Goal: Complete application form

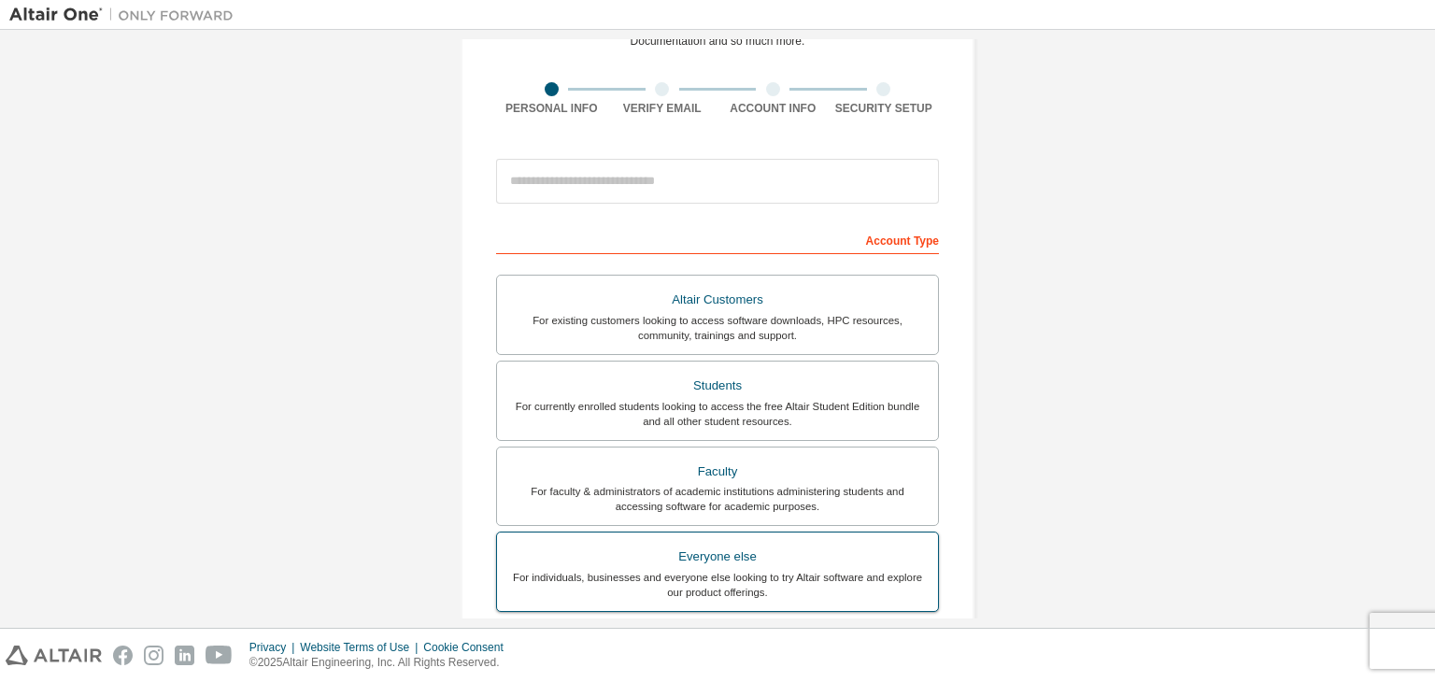
scroll to position [187, 0]
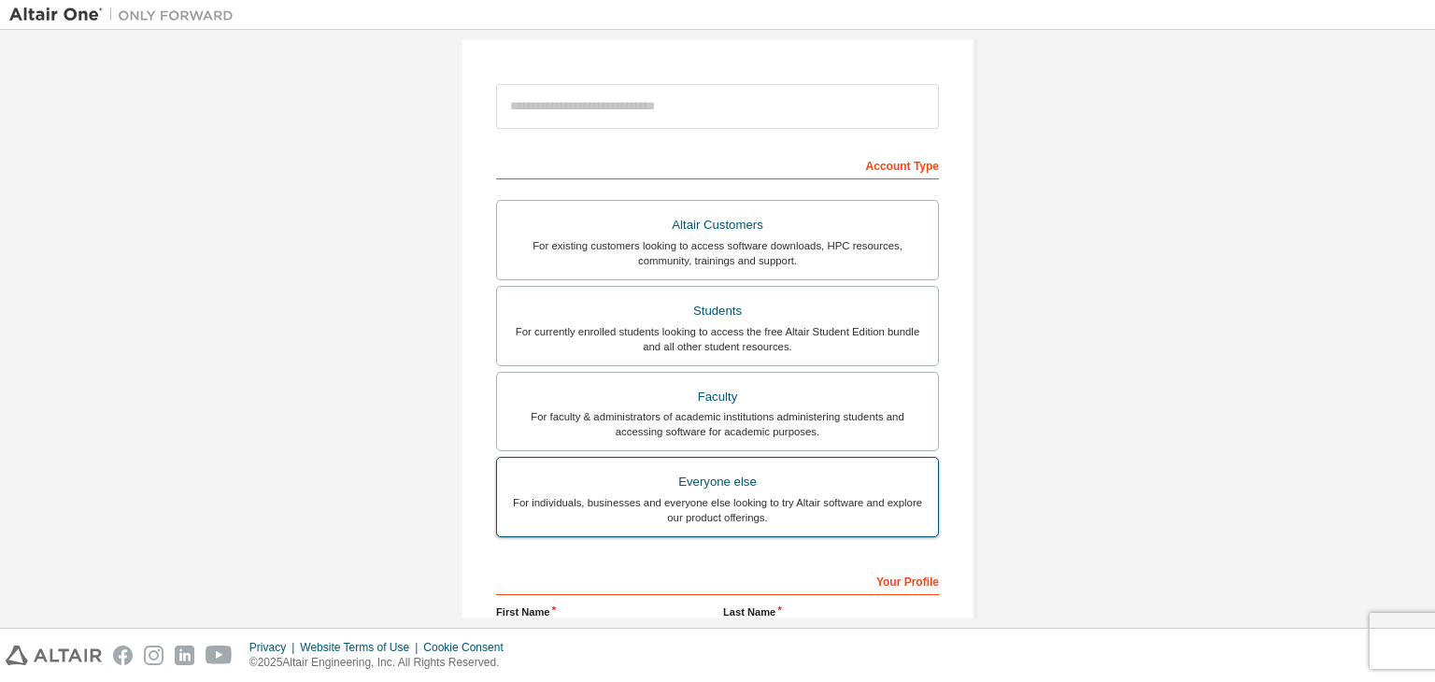
click at [751, 508] on div "For individuals, businesses and everyone else looking to try Altair software an…" at bounding box center [717, 510] width 419 height 30
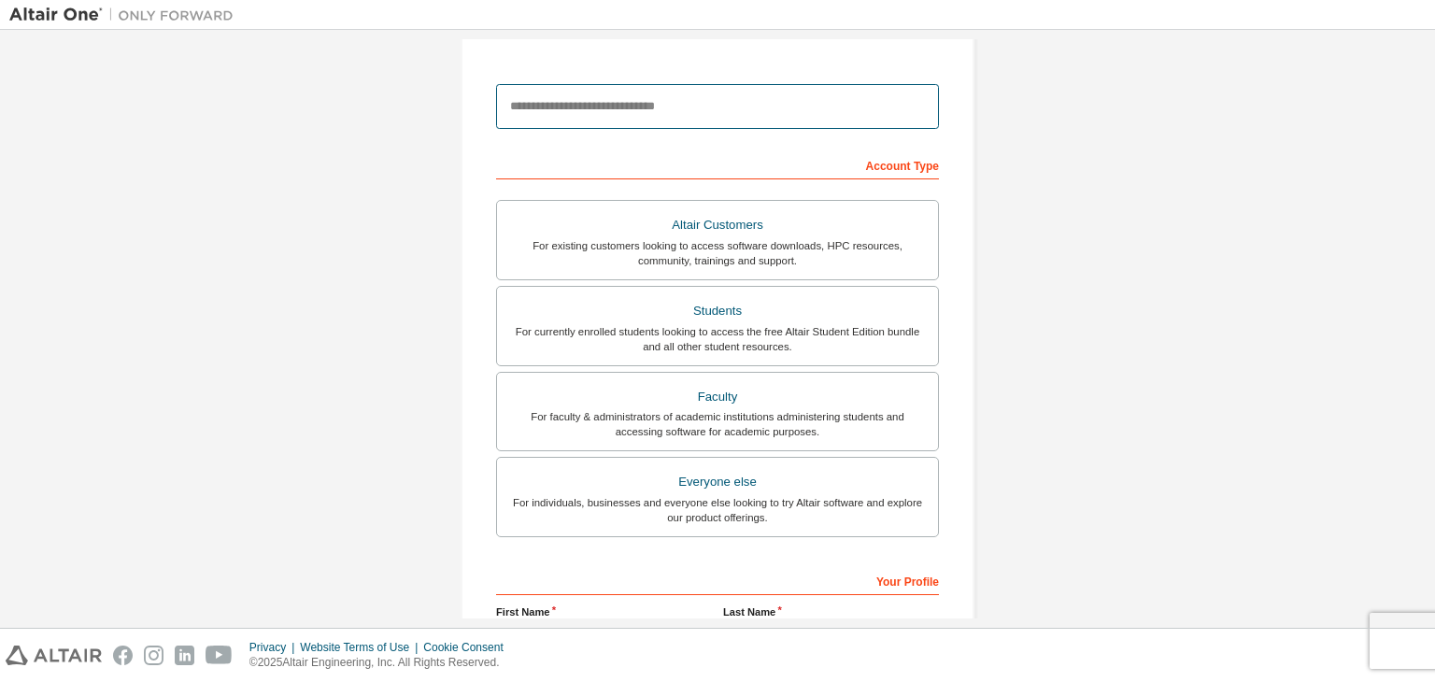
click at [589, 109] on input "email" at bounding box center [717, 106] width 443 height 45
type input "**********"
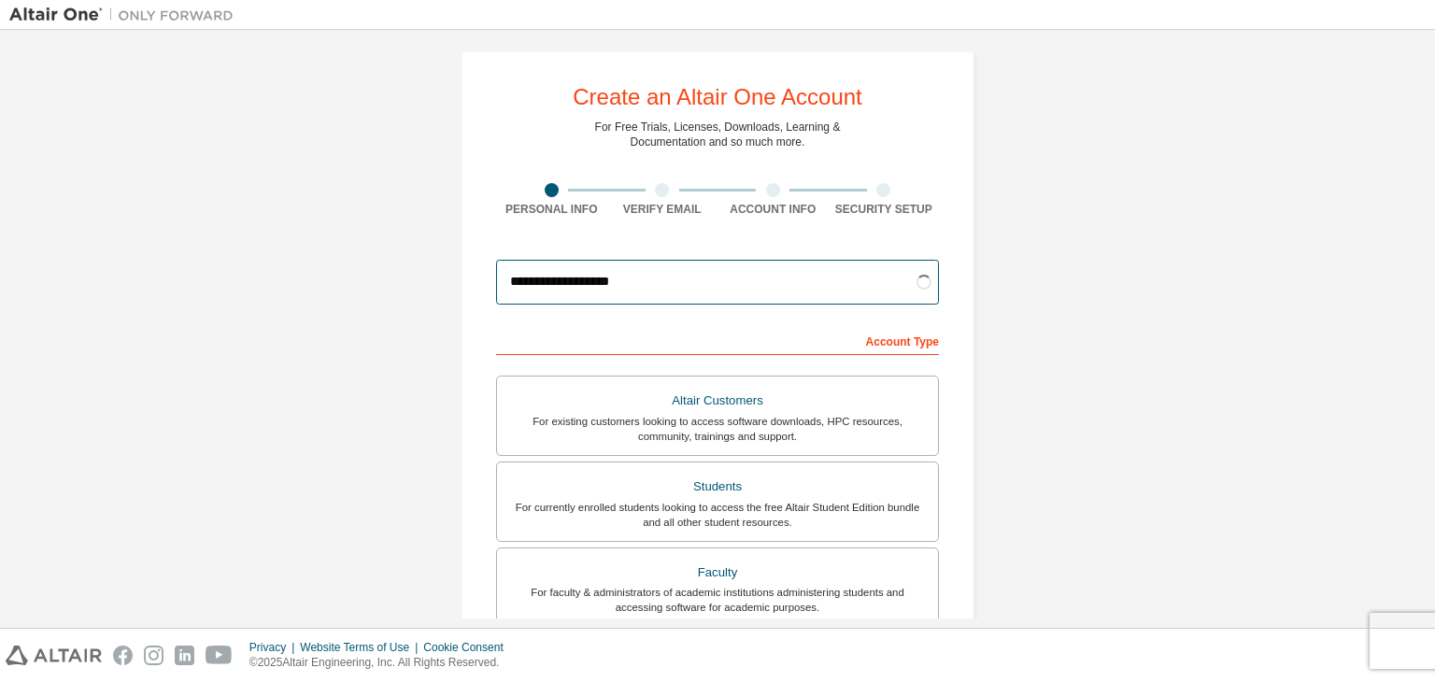
scroll to position [0, 0]
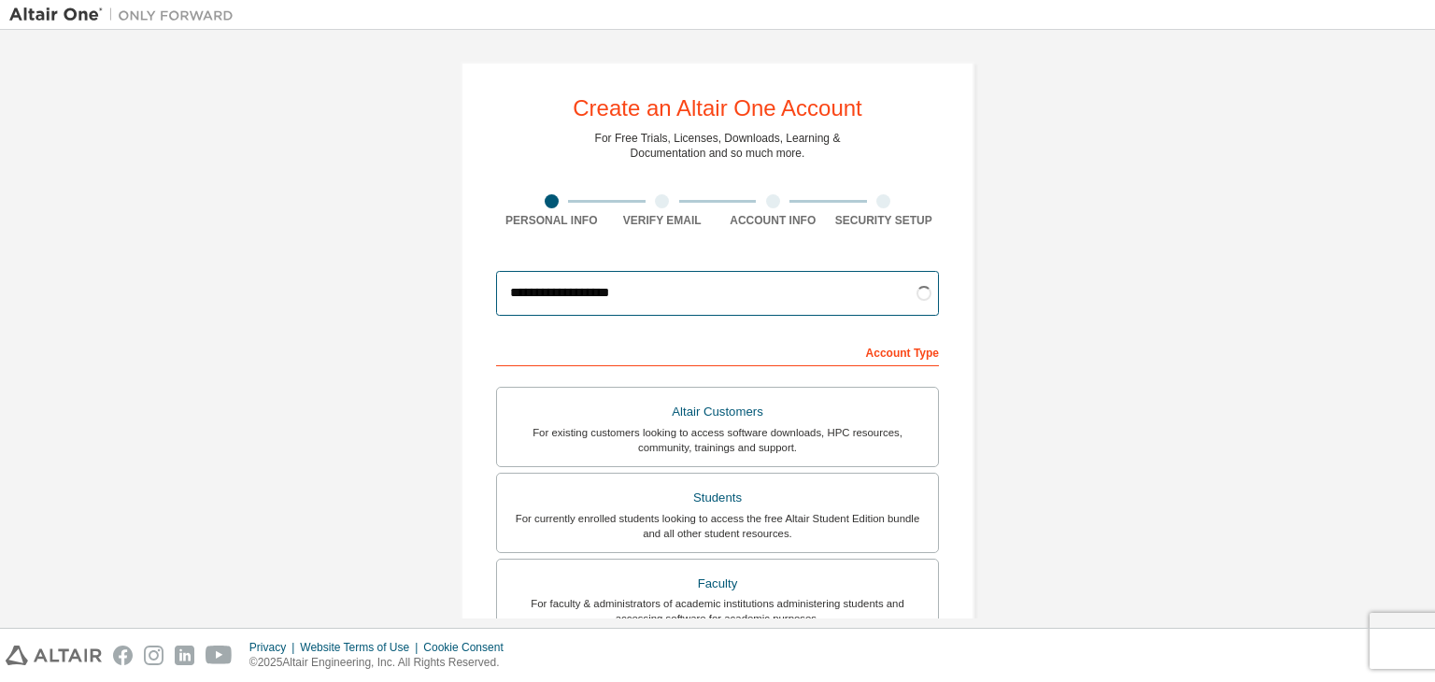
click at [581, 288] on input "**********" at bounding box center [717, 293] width 443 height 45
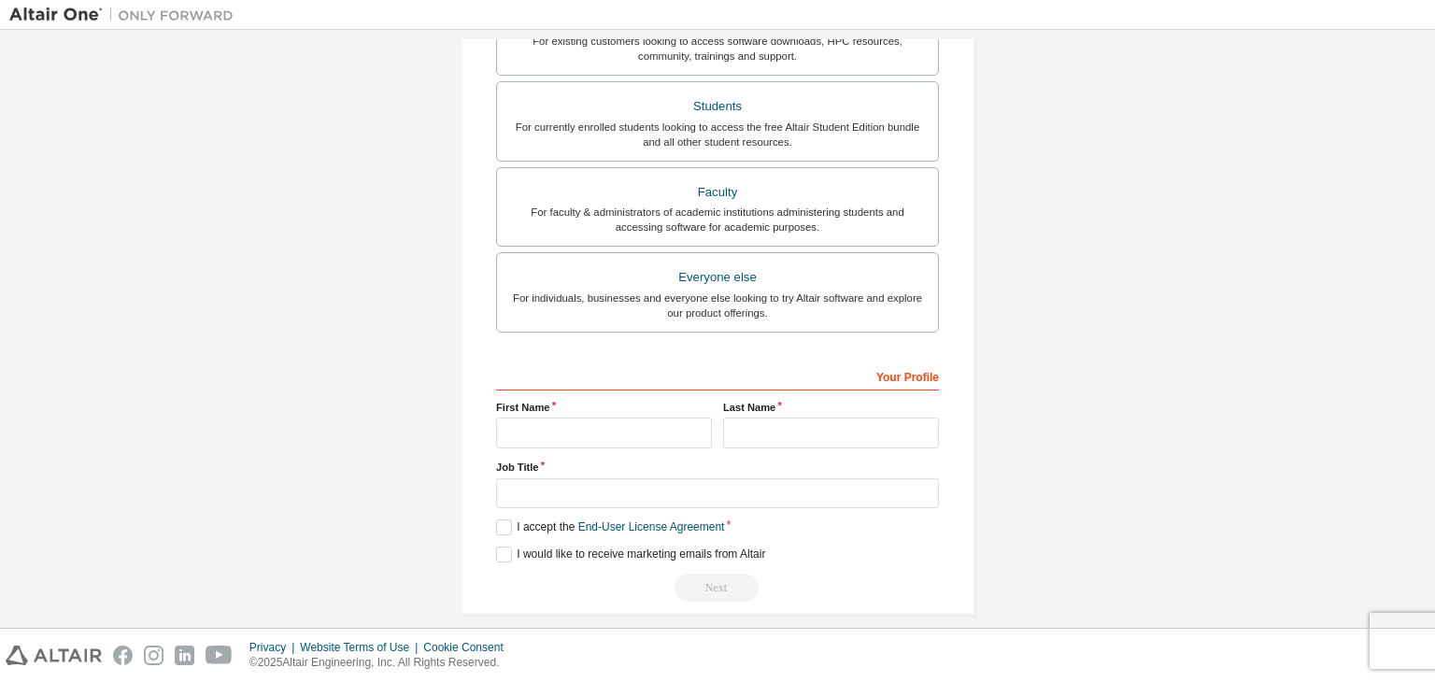
scroll to position [406, 0]
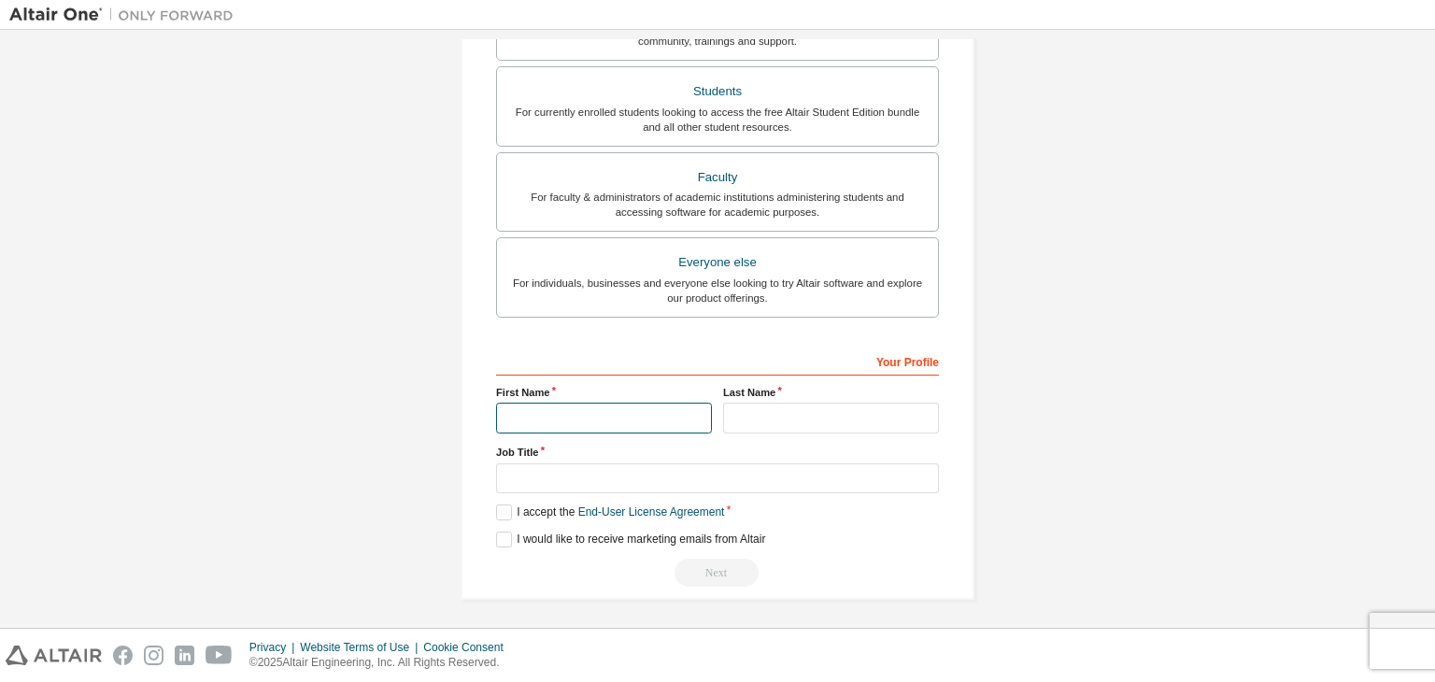
click at [579, 427] on input "text" at bounding box center [604, 418] width 216 height 31
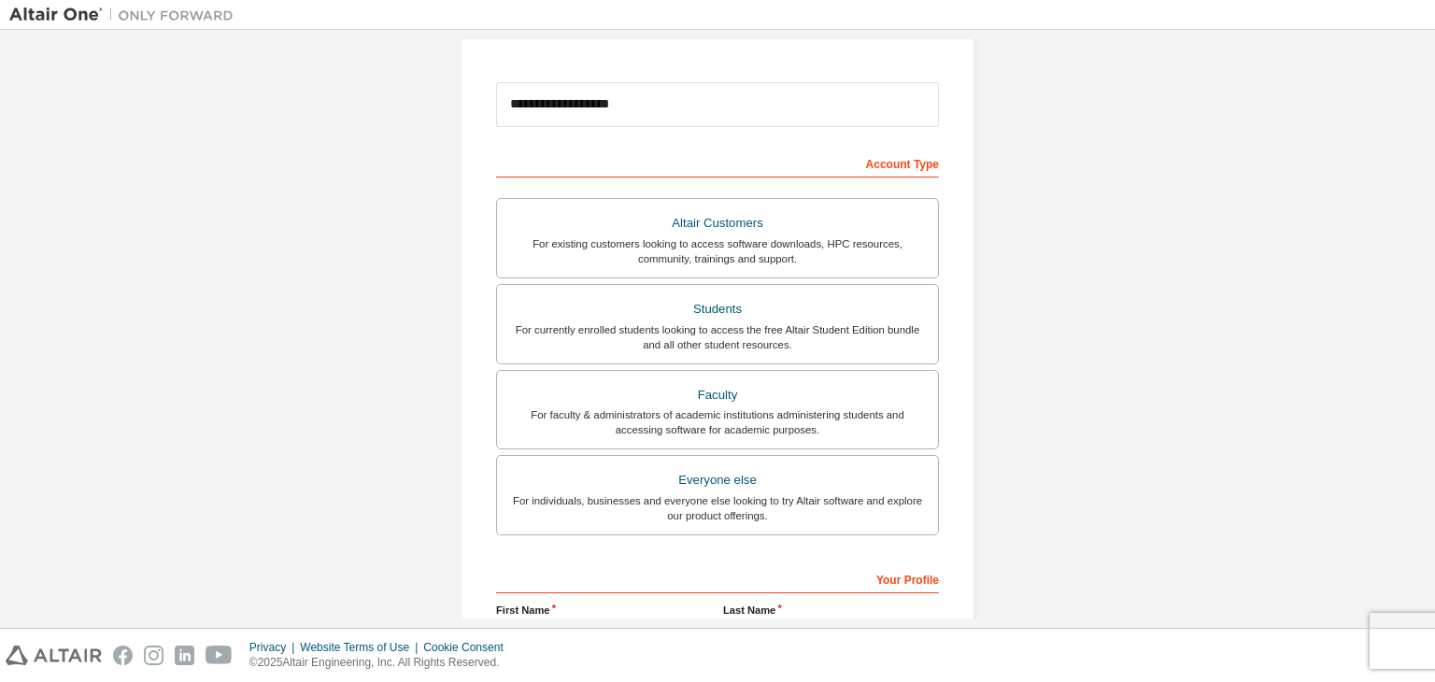
scroll to position [0, 0]
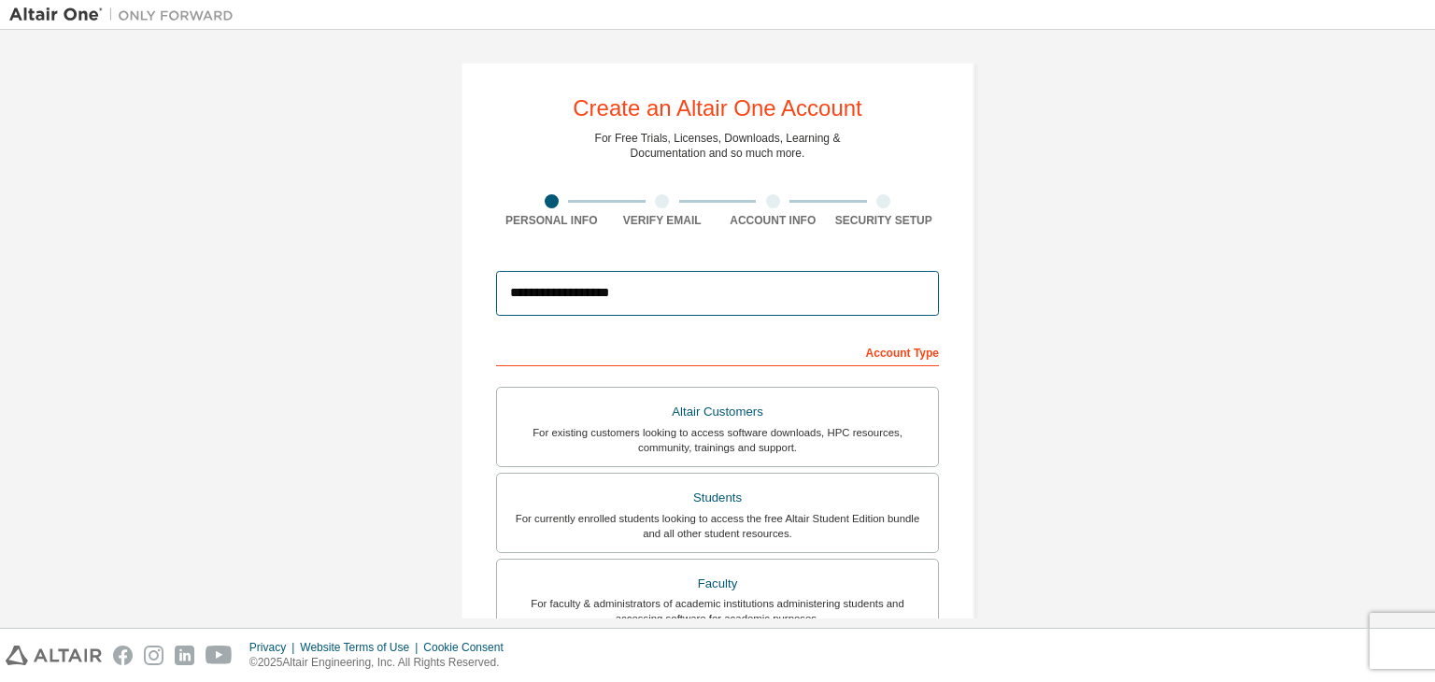
click at [664, 305] on input "**********" at bounding box center [717, 293] width 443 height 45
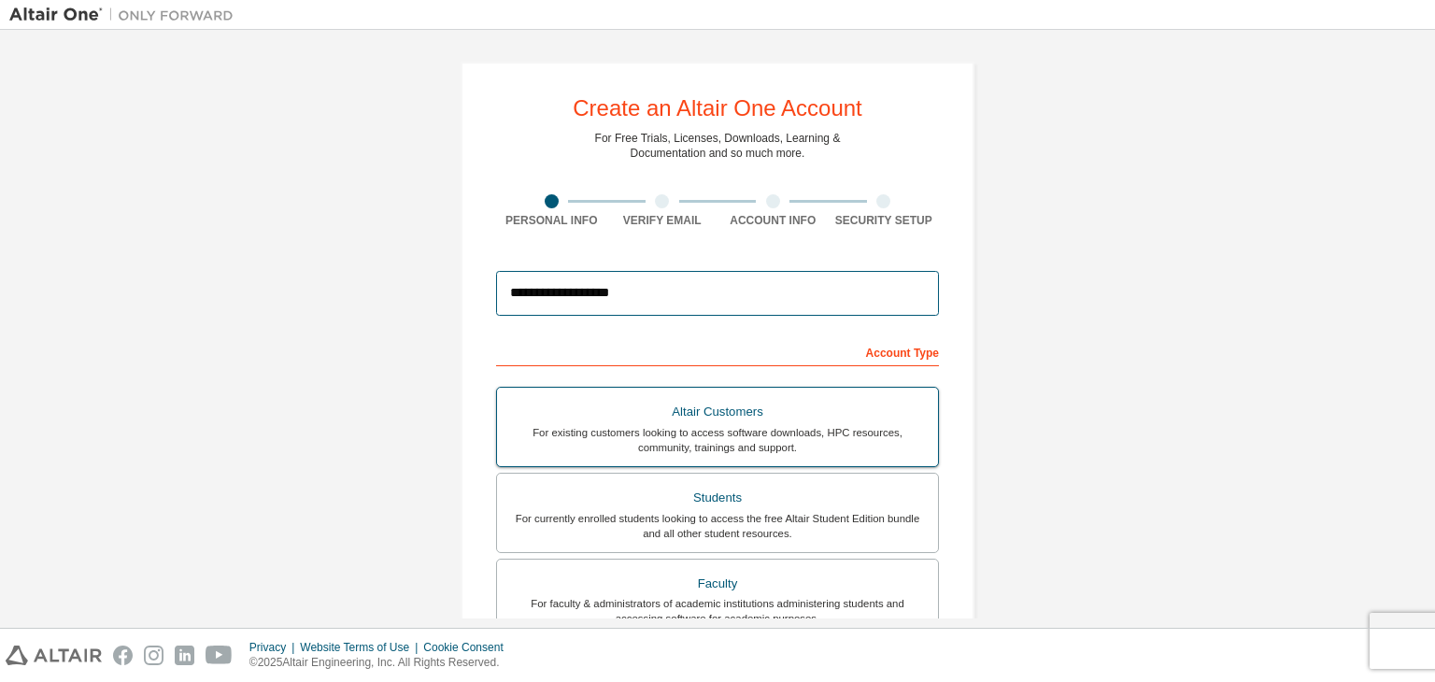
scroll to position [406, 0]
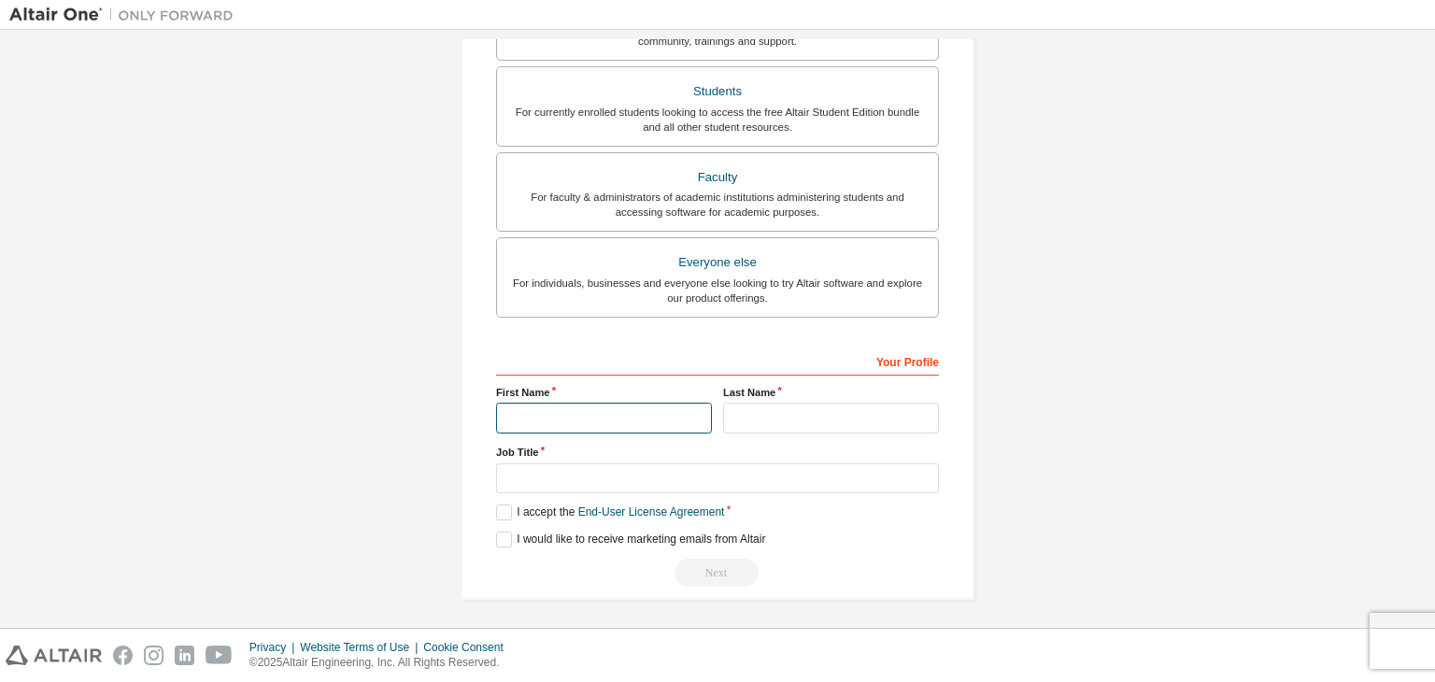
click at [616, 412] on input "text" at bounding box center [604, 418] width 216 height 31
type input "*"
type input "****"
click at [760, 416] on input "text" at bounding box center [831, 418] width 216 height 31
type input "***"
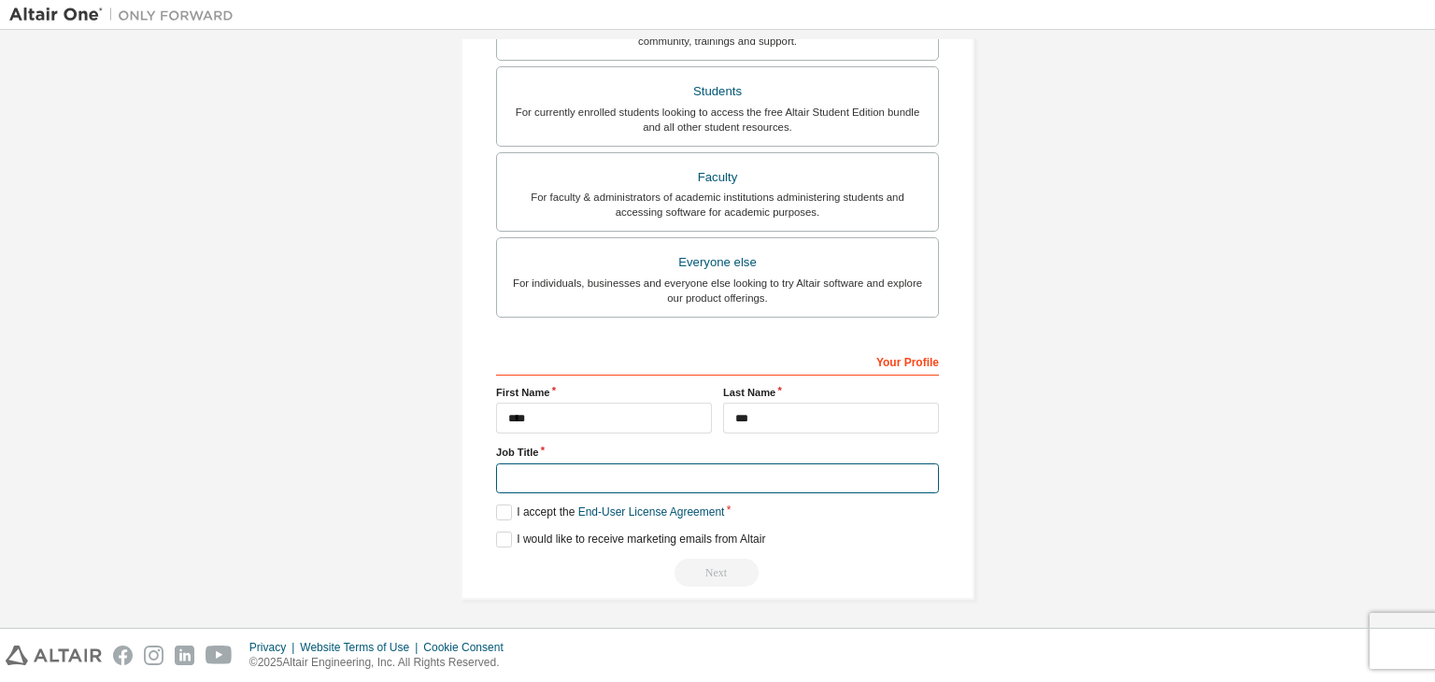
click at [589, 476] on input "text" at bounding box center [717, 478] width 443 height 31
type input "*"
type input "****"
click at [496, 510] on label "I accept the End-User License Agreement" at bounding box center [610, 512] width 228 height 16
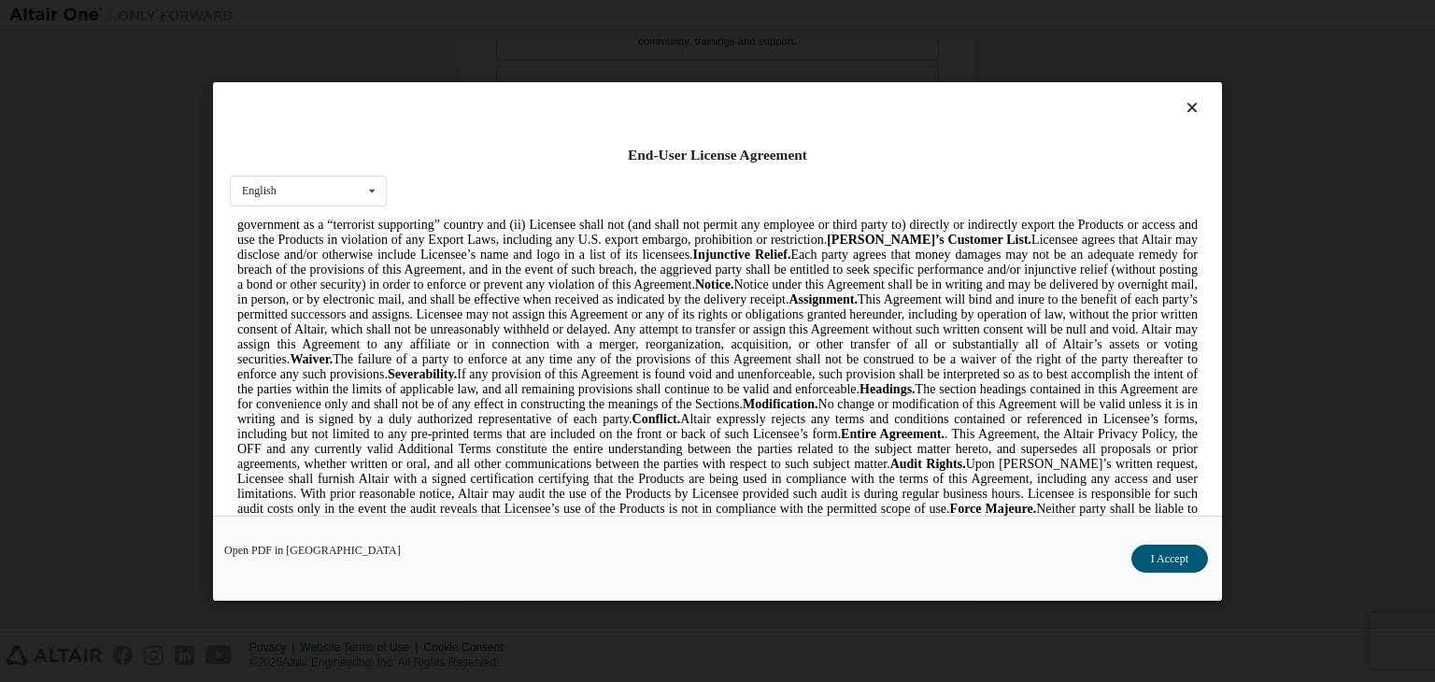
scroll to position [4858, 0]
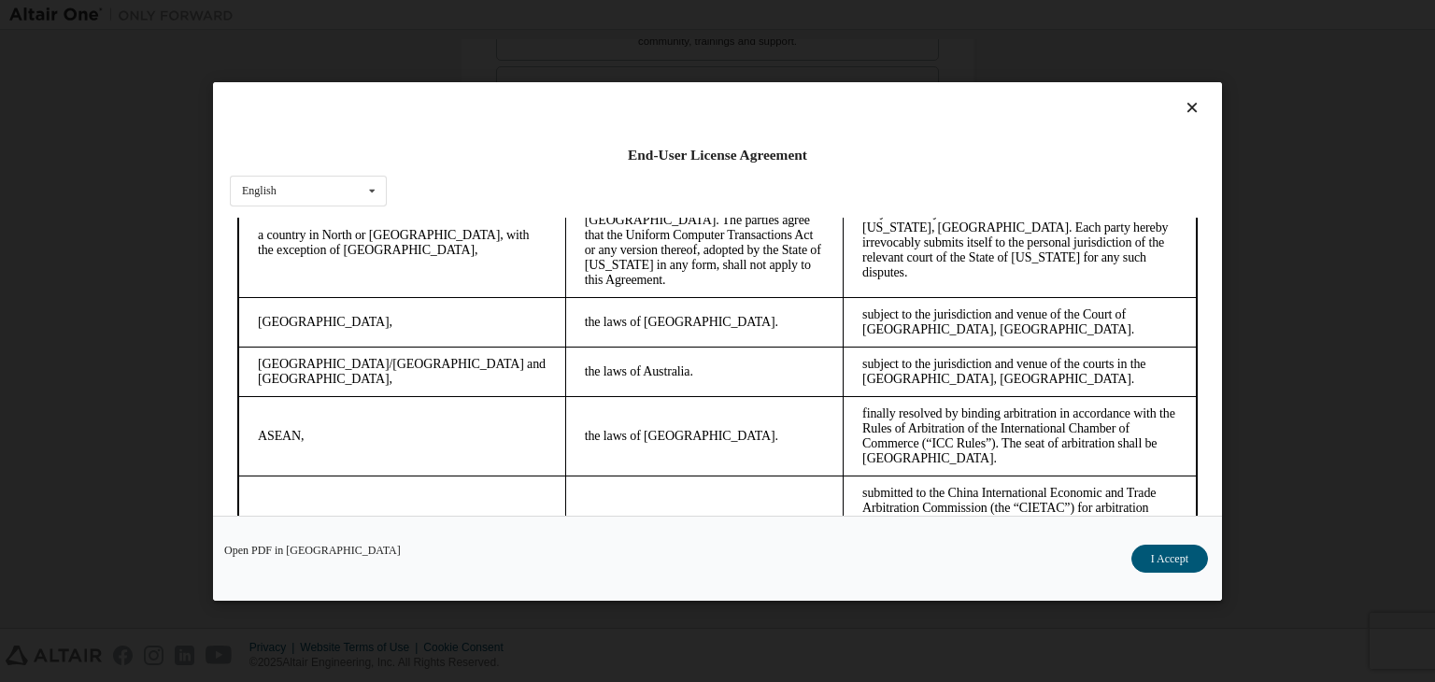
click at [1183, 106] on icon at bounding box center [1193, 107] width 20 height 17
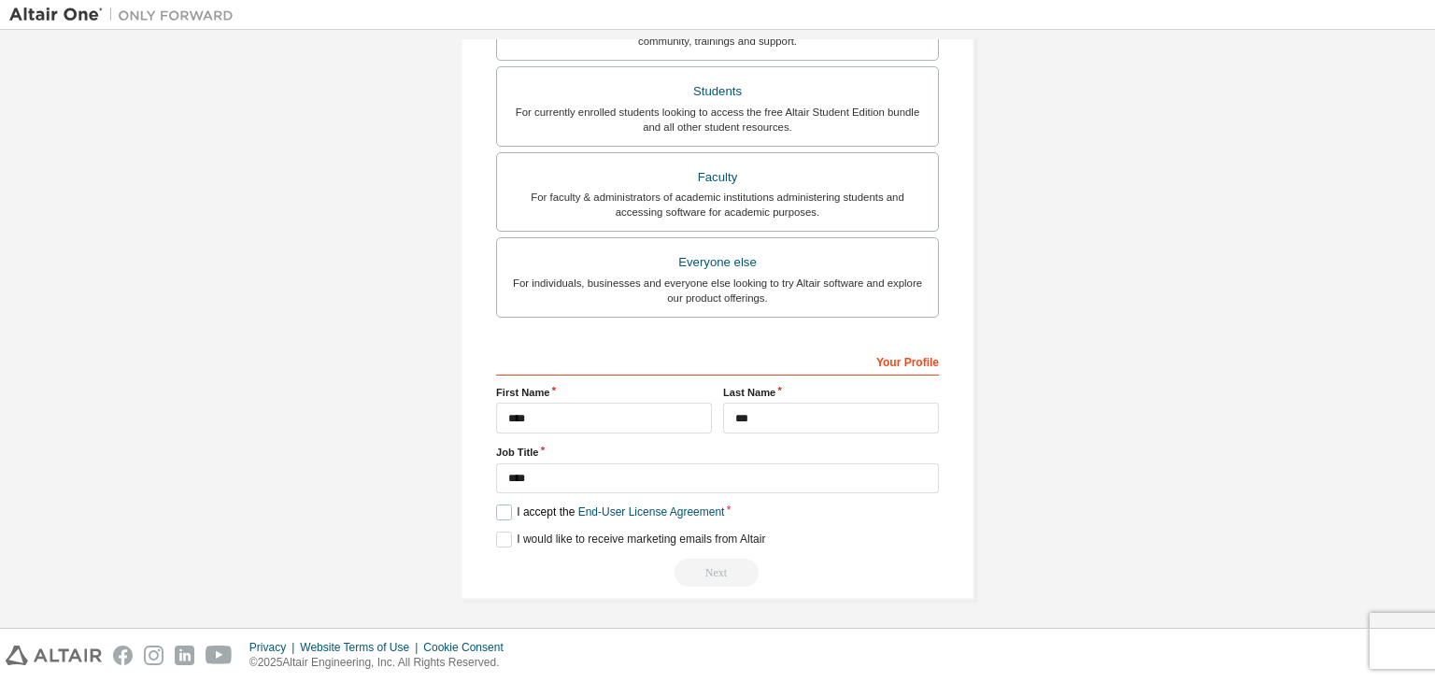
click at [500, 513] on label "I accept the End-User License Agreement" at bounding box center [610, 512] width 228 height 16
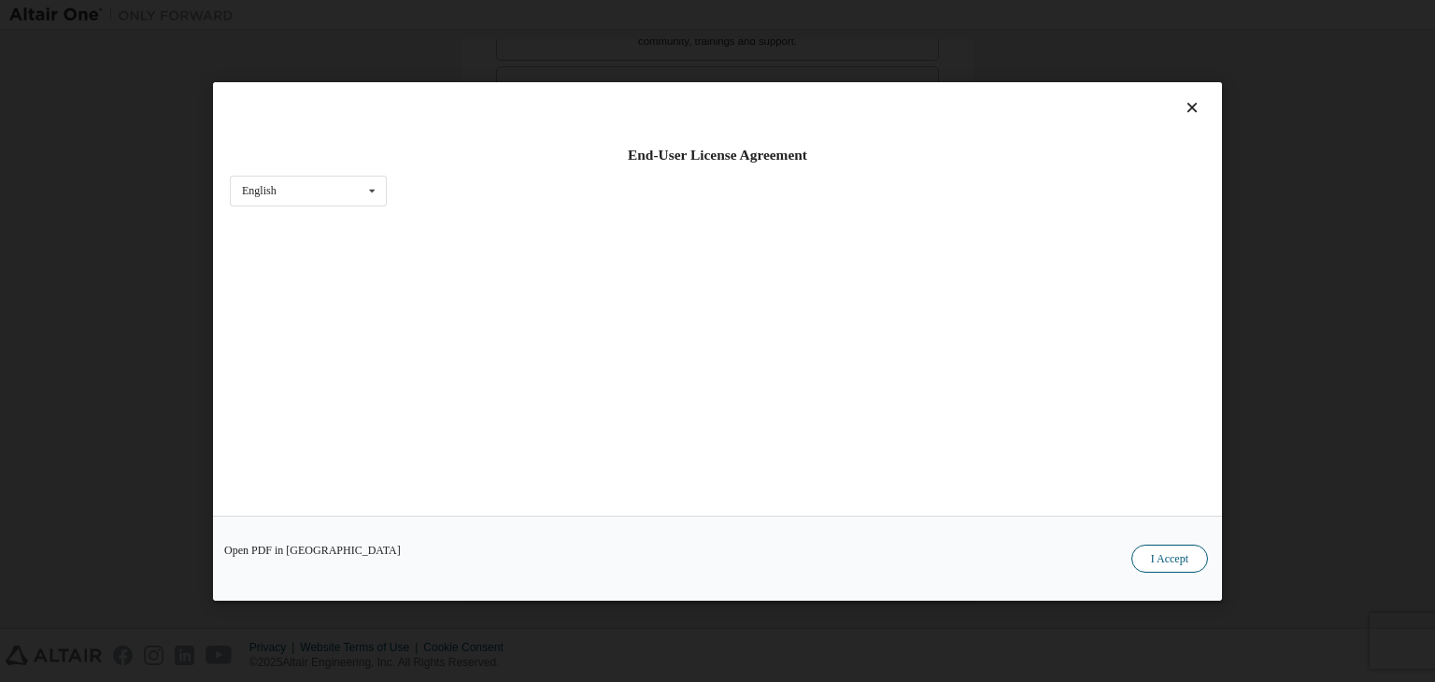
click at [1168, 552] on button "I Accept" at bounding box center [1169, 559] width 77 height 28
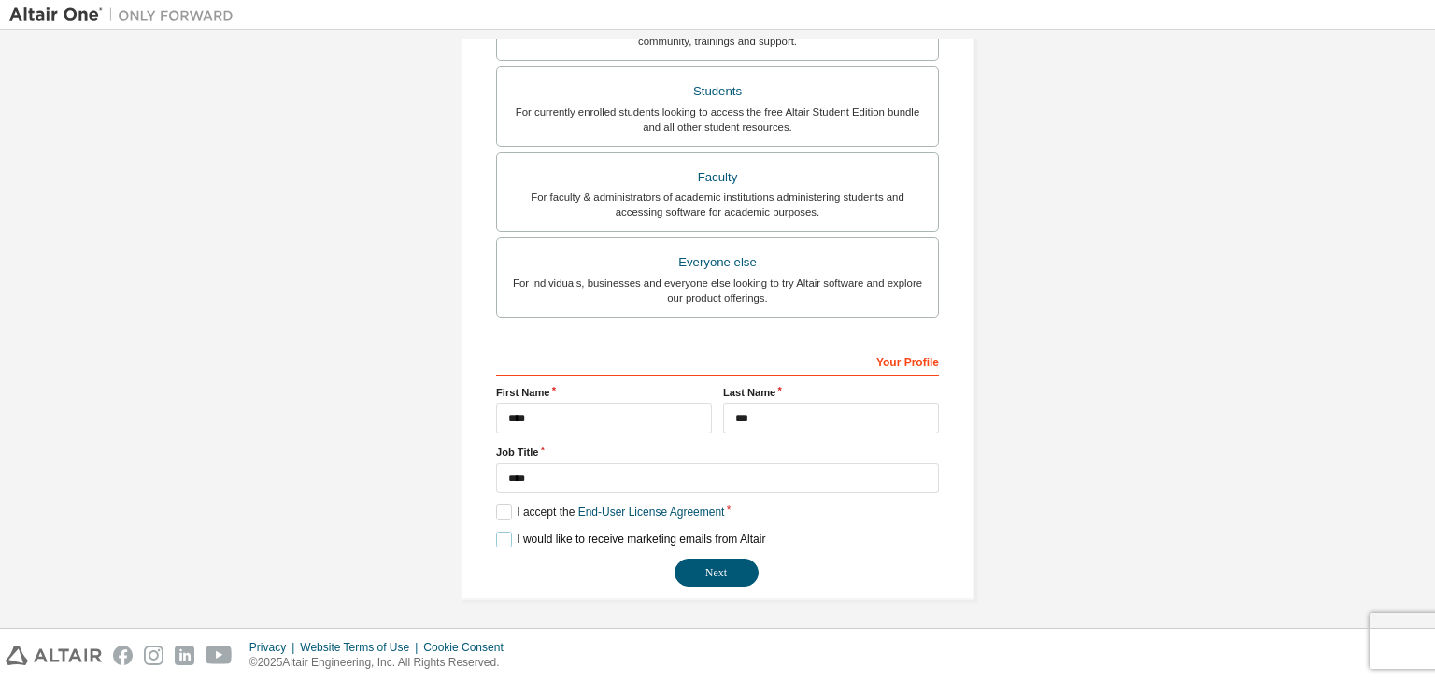
click at [501, 536] on label "I would like to receive marketing emails from Altair" at bounding box center [630, 540] width 269 height 16
click at [718, 573] on button "Next" at bounding box center [716, 573] width 84 height 28
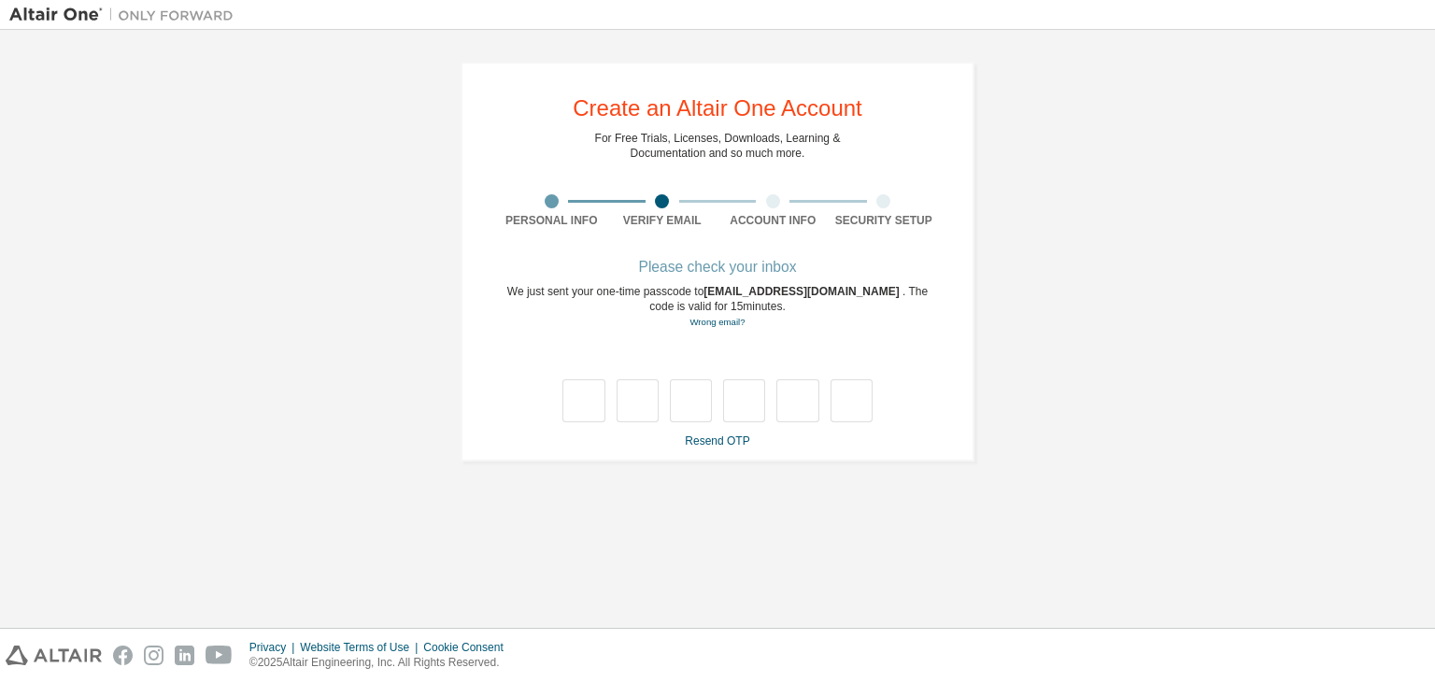
click at [719, 451] on div "**********" at bounding box center [718, 262] width 514 height 400
click at [709, 442] on link "Resend OTP" at bounding box center [717, 440] width 64 height 13
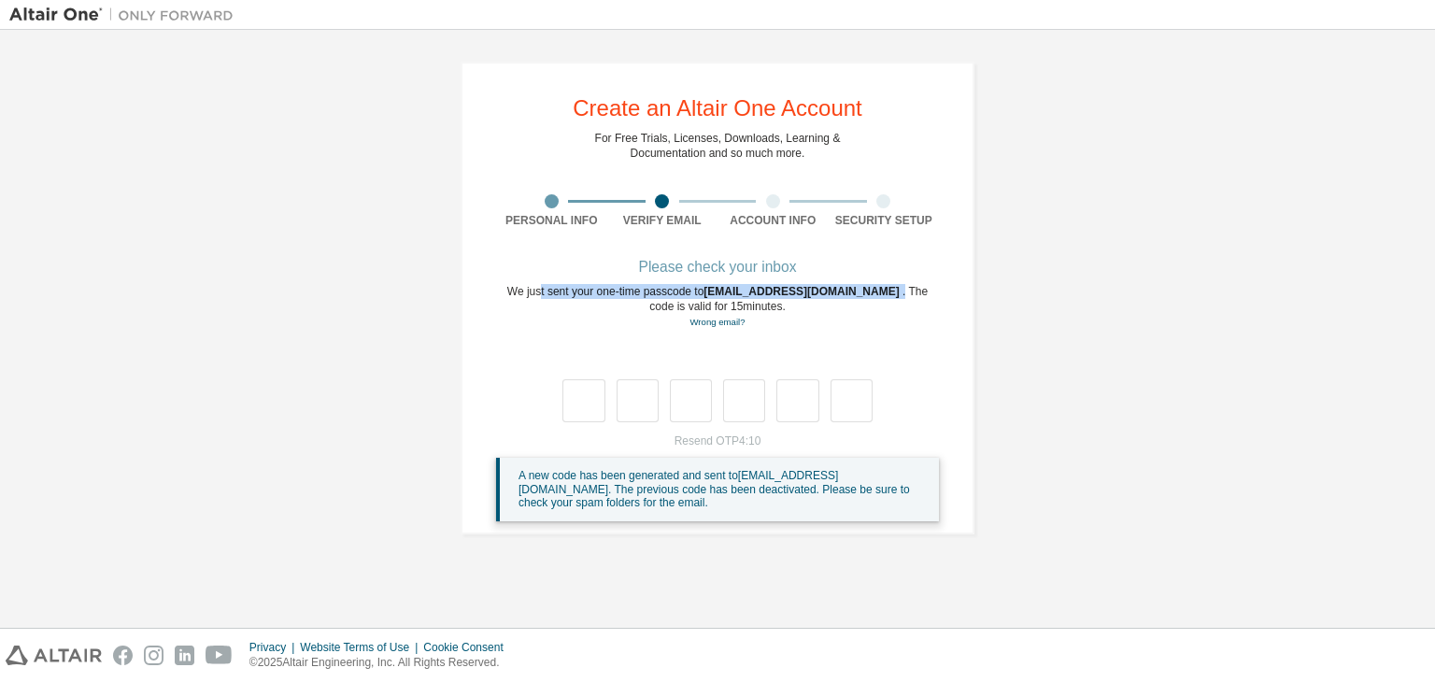
drag, startPoint x: 538, startPoint y: 292, endPoint x: 841, endPoint y: 298, distance: 302.7
click at [841, 298] on div "We just sent your one-time passcode to [EMAIL_ADDRESS][DOMAIN_NAME] . The code …" at bounding box center [717, 307] width 443 height 46
click at [859, 311] on div "We just sent your one-time passcode to [EMAIL_ADDRESS][DOMAIN_NAME] . The code …" at bounding box center [717, 307] width 443 height 46
click at [585, 396] on input "text" at bounding box center [583, 400] width 42 height 43
type input "*"
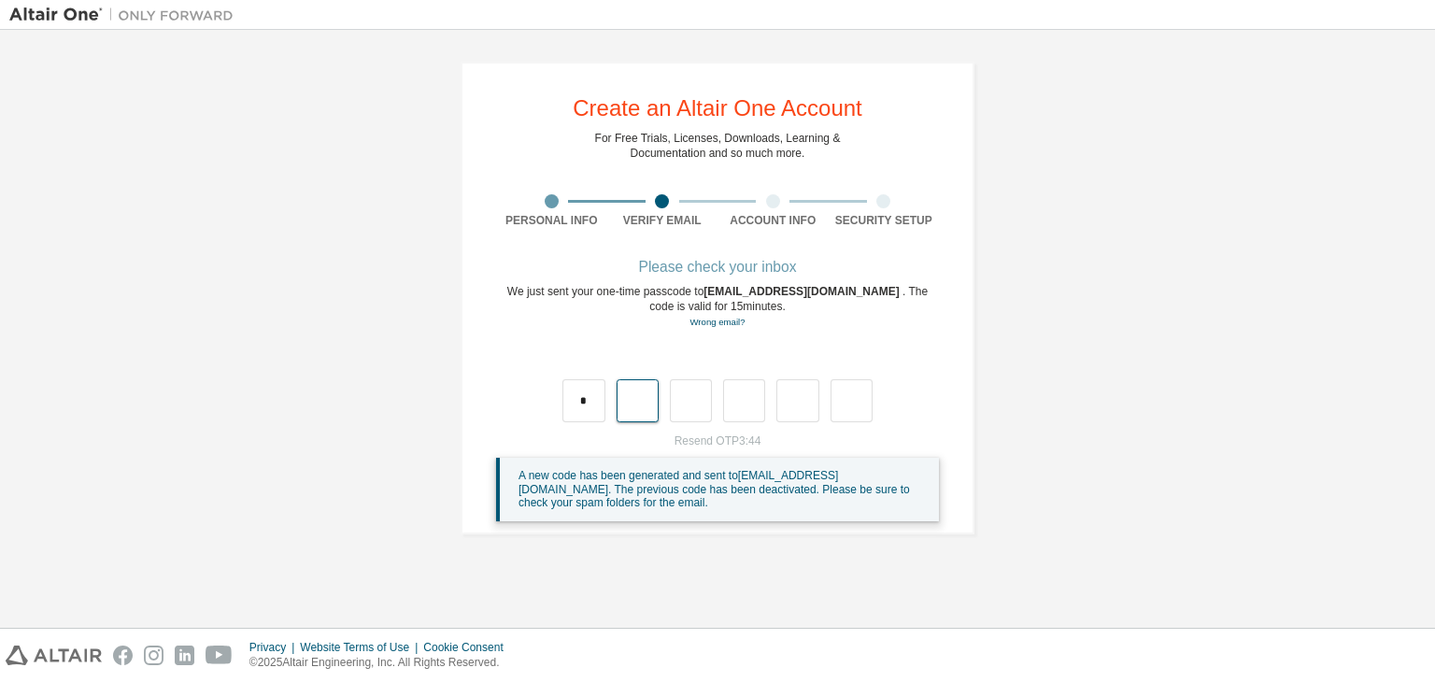
type input "*"
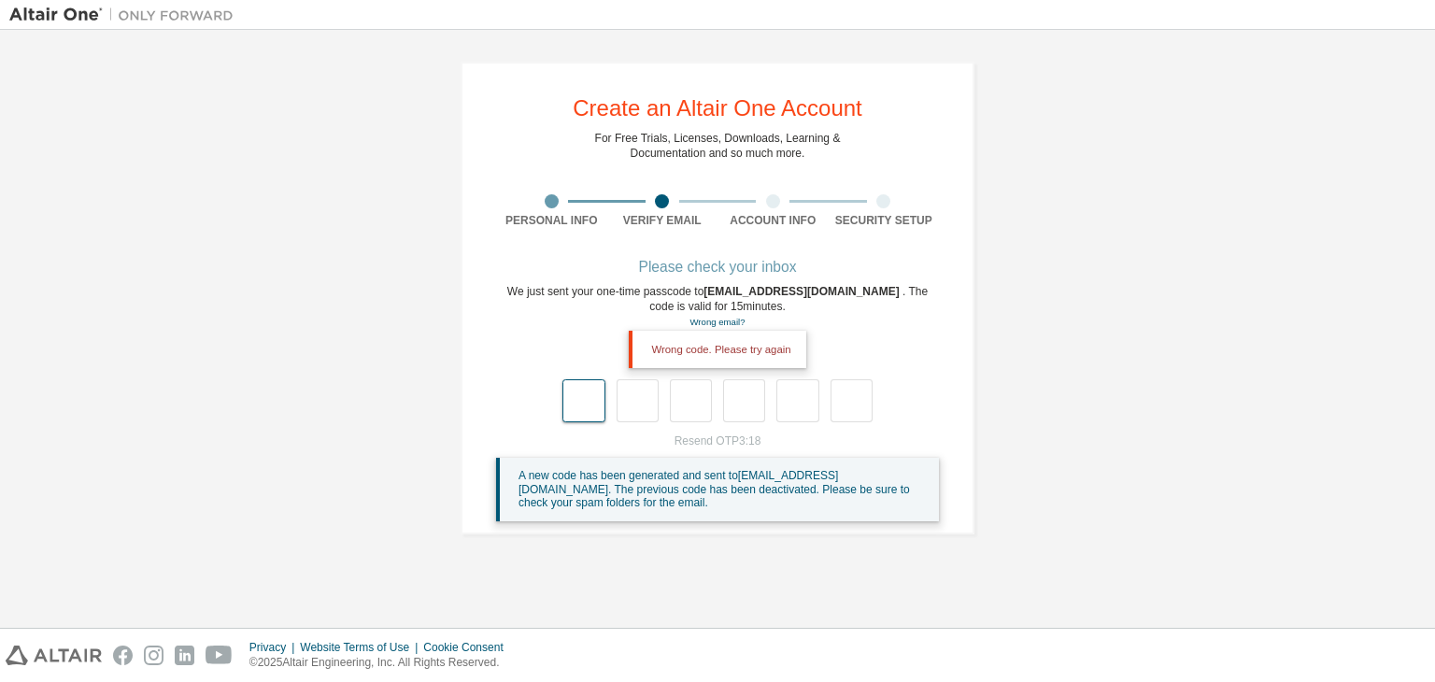
click at [580, 399] on input "text" at bounding box center [583, 400] width 42 height 43
type input "*"
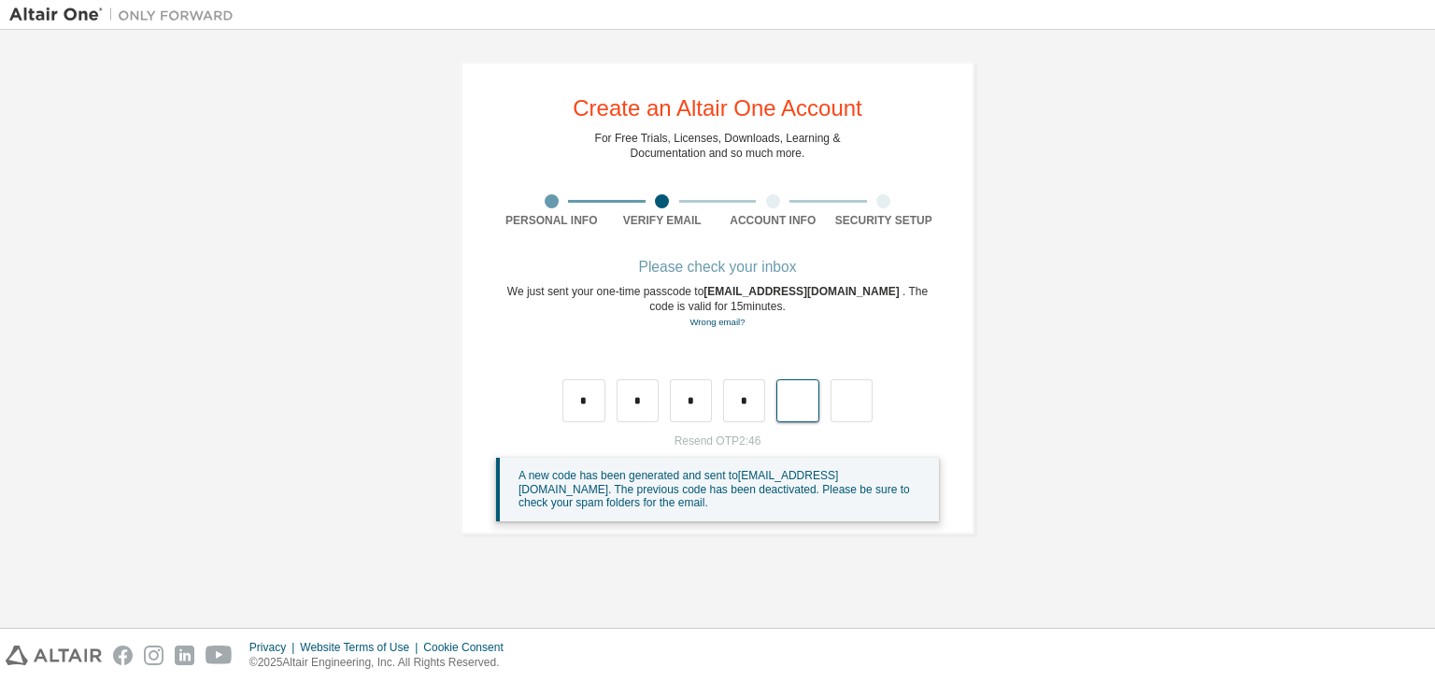
type input "*"
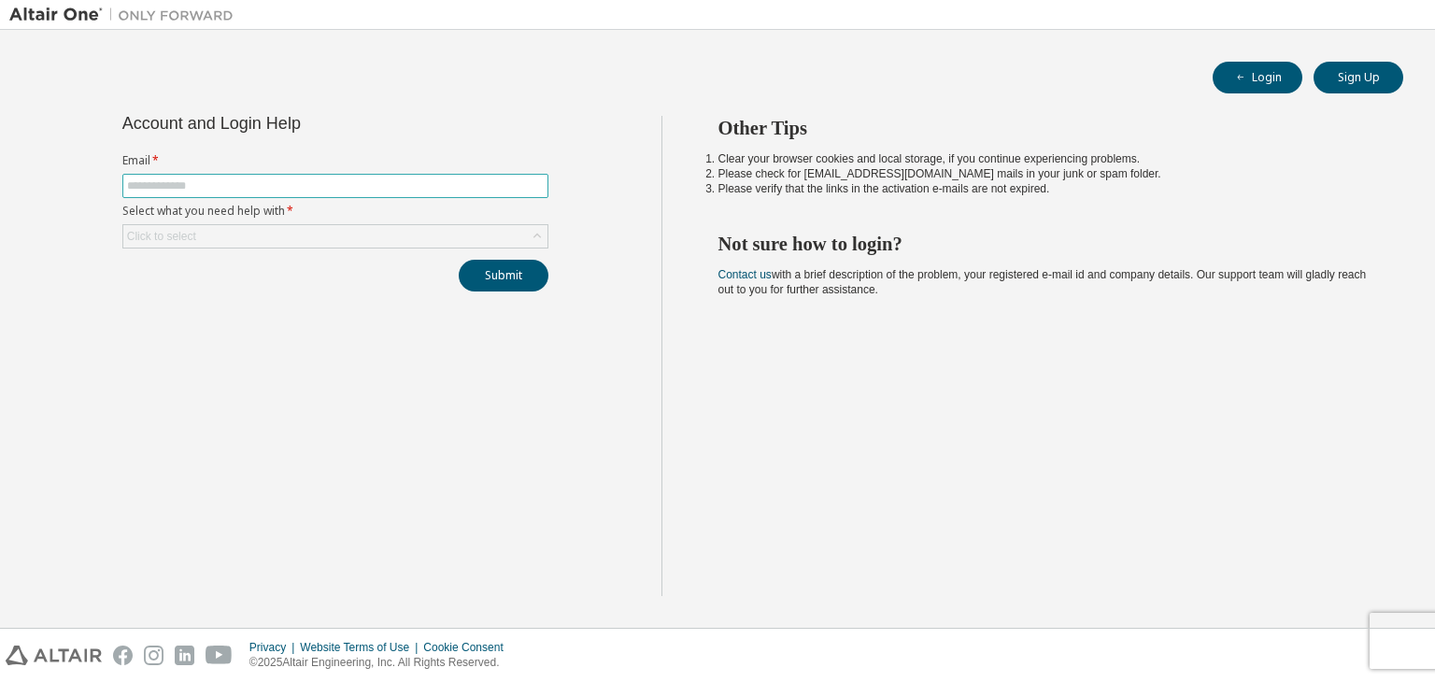
click at [283, 188] on input "text" at bounding box center [335, 185] width 417 height 15
type input "**********"
click at [228, 238] on div "Click to select" at bounding box center [335, 236] width 424 height 22
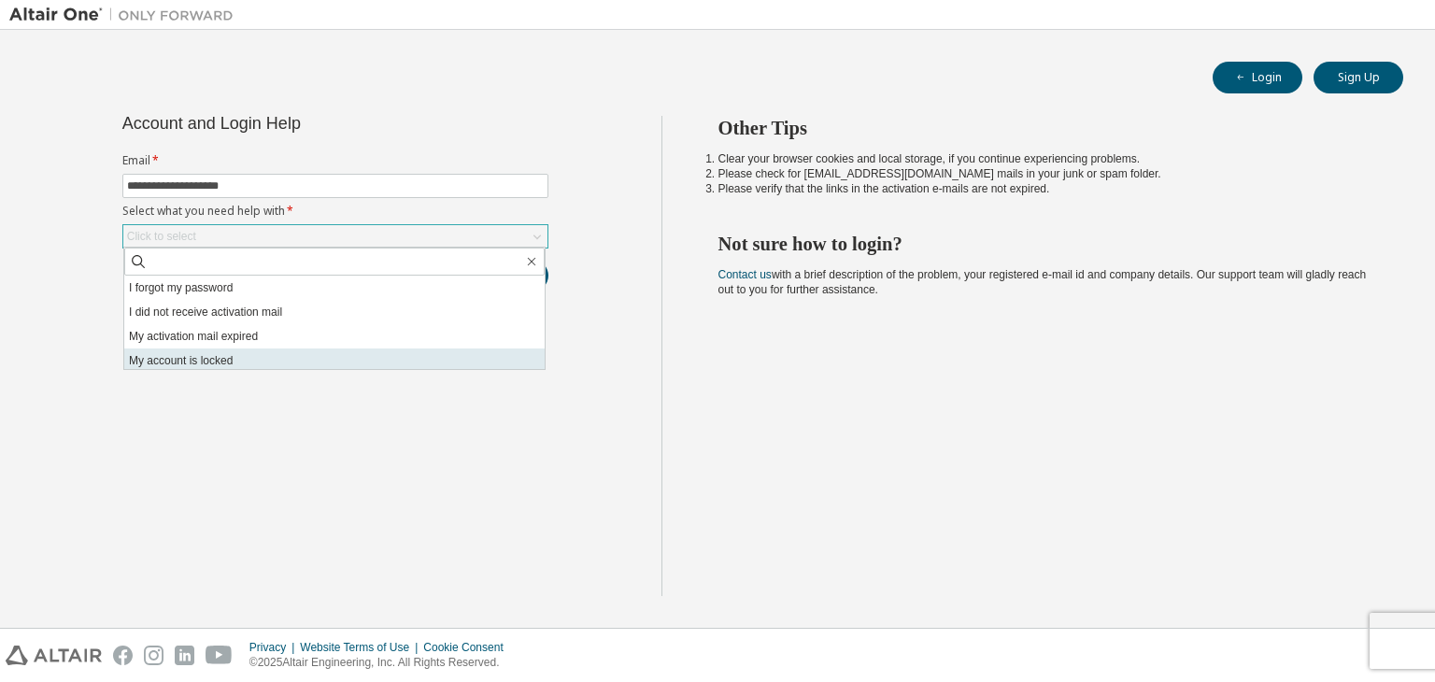
click at [291, 362] on li "My account is locked" at bounding box center [334, 360] width 420 height 24
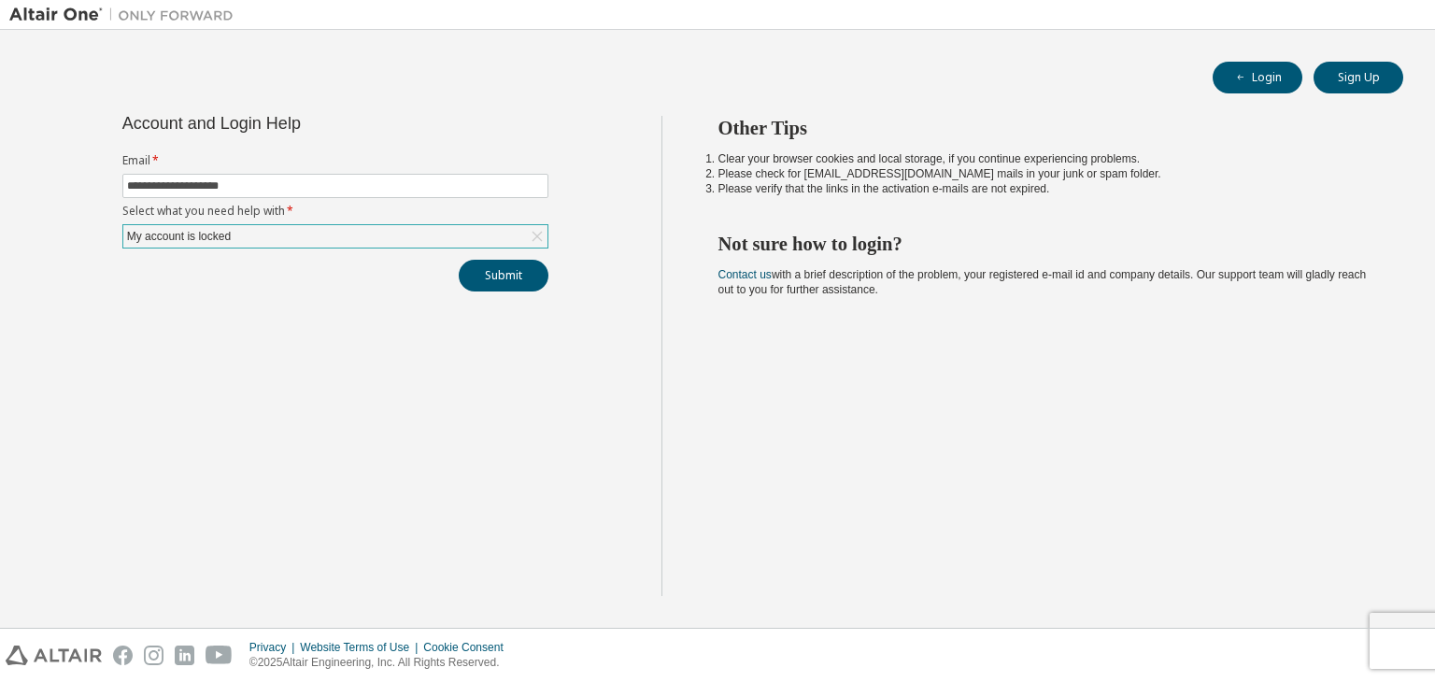
click at [362, 233] on div "My account is locked" at bounding box center [335, 236] width 424 height 22
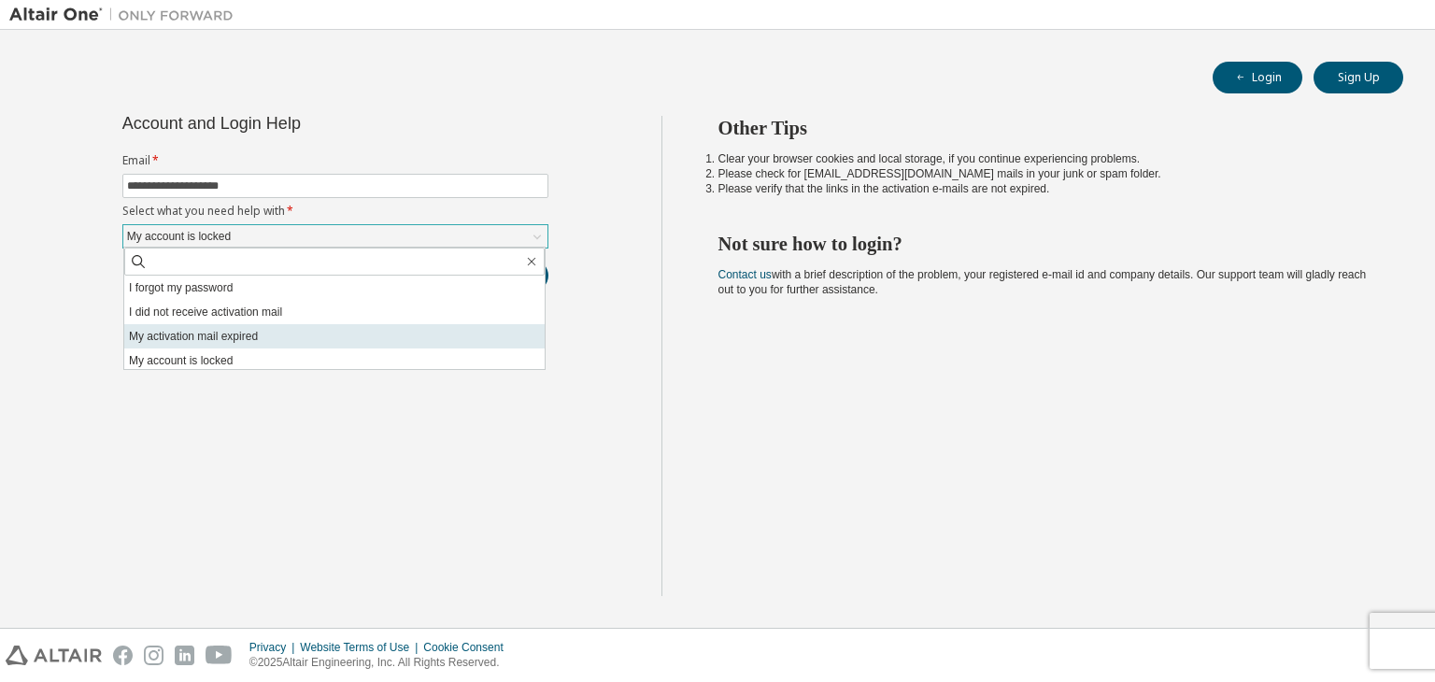
click at [242, 346] on li "My activation mail expired" at bounding box center [334, 336] width 420 height 24
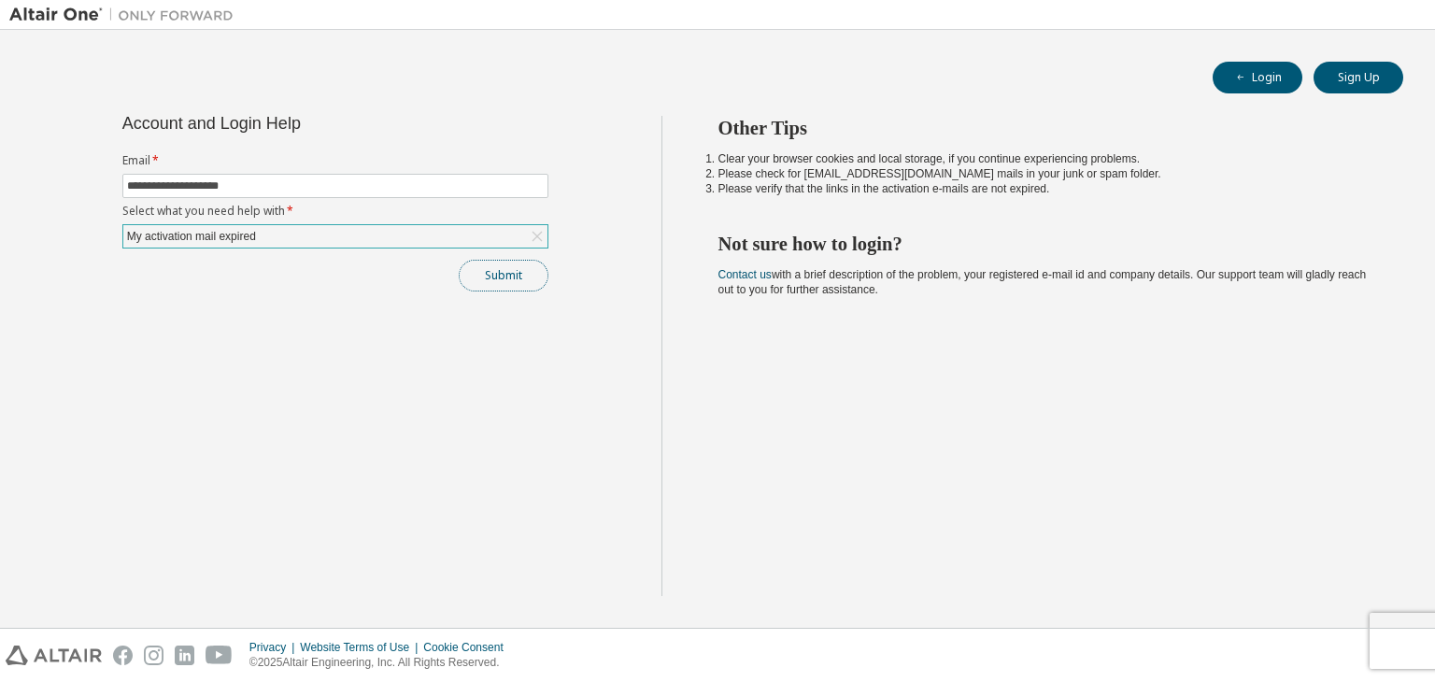
click at [510, 277] on button "Submit" at bounding box center [504, 276] width 90 height 32
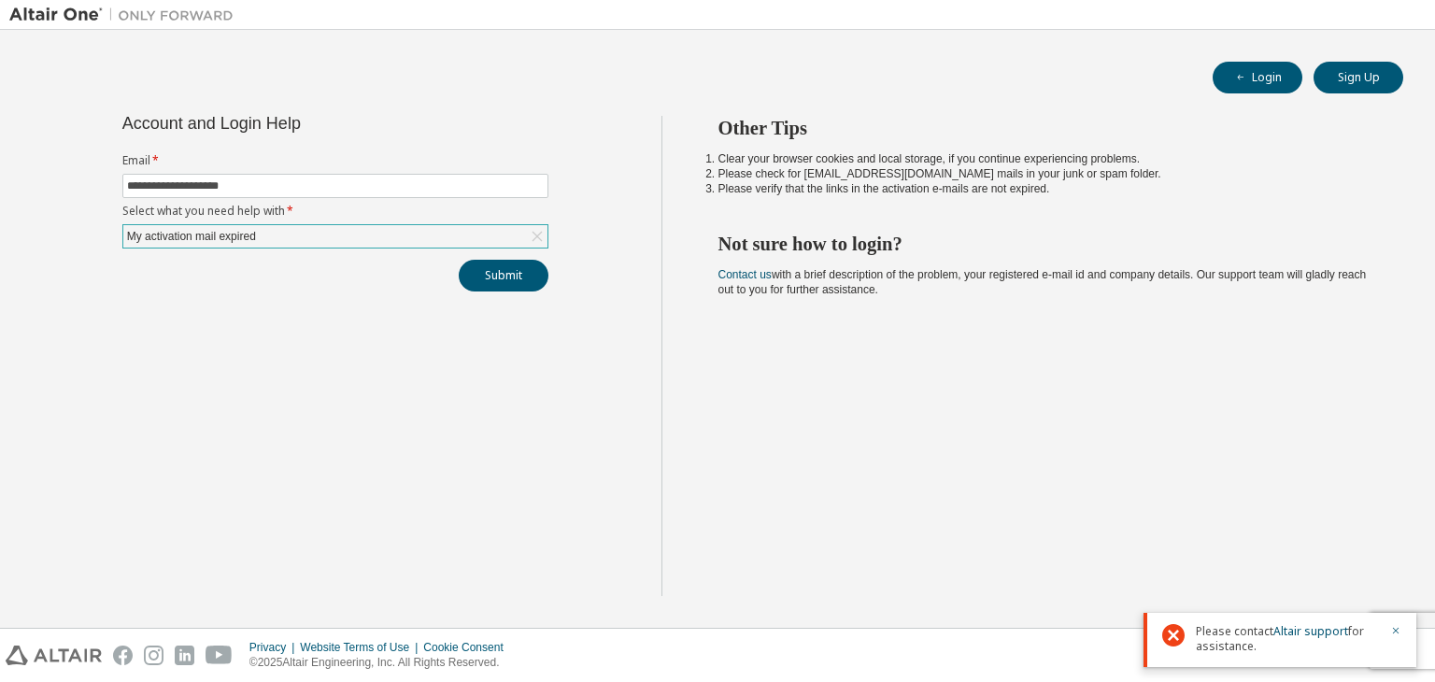
click at [340, 238] on div "My activation mail expired" at bounding box center [335, 236] width 424 height 22
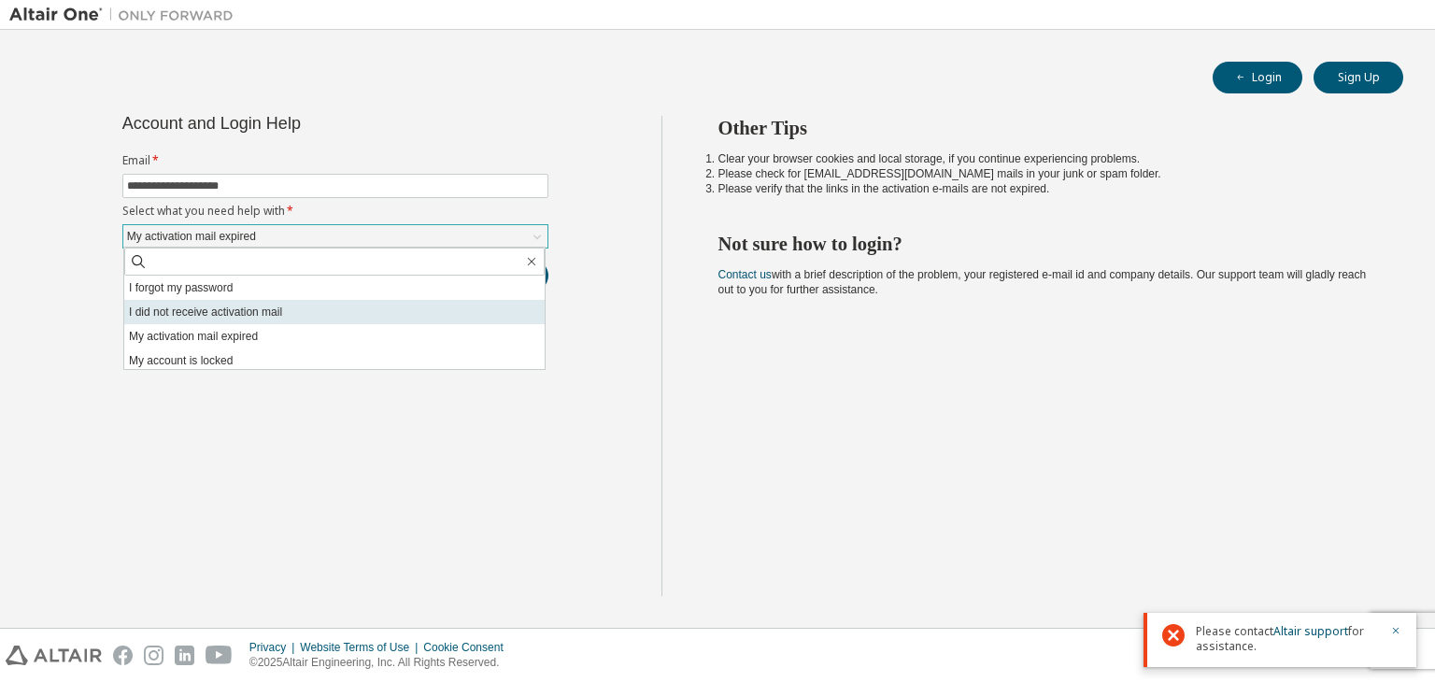
click at [167, 313] on li "I did not receive activation mail" at bounding box center [334, 312] width 420 height 24
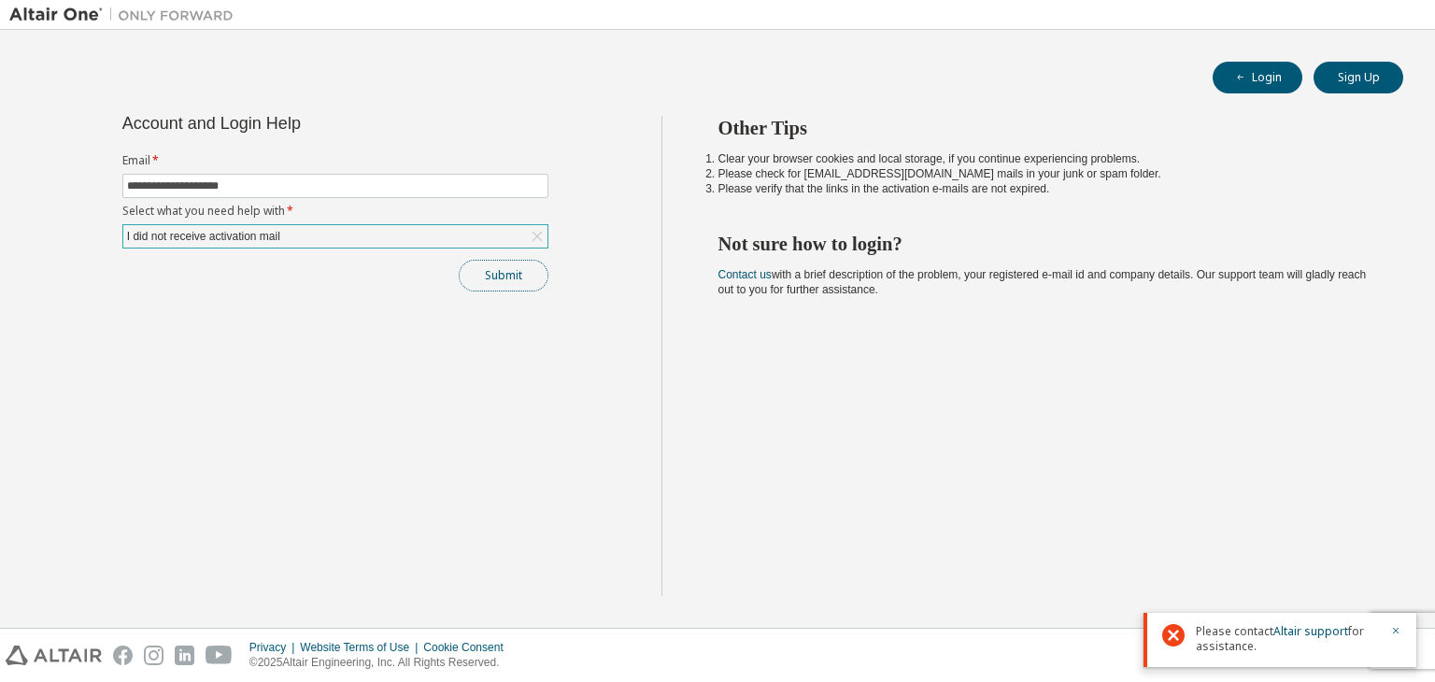
click at [490, 282] on button "Submit" at bounding box center [504, 276] width 90 height 32
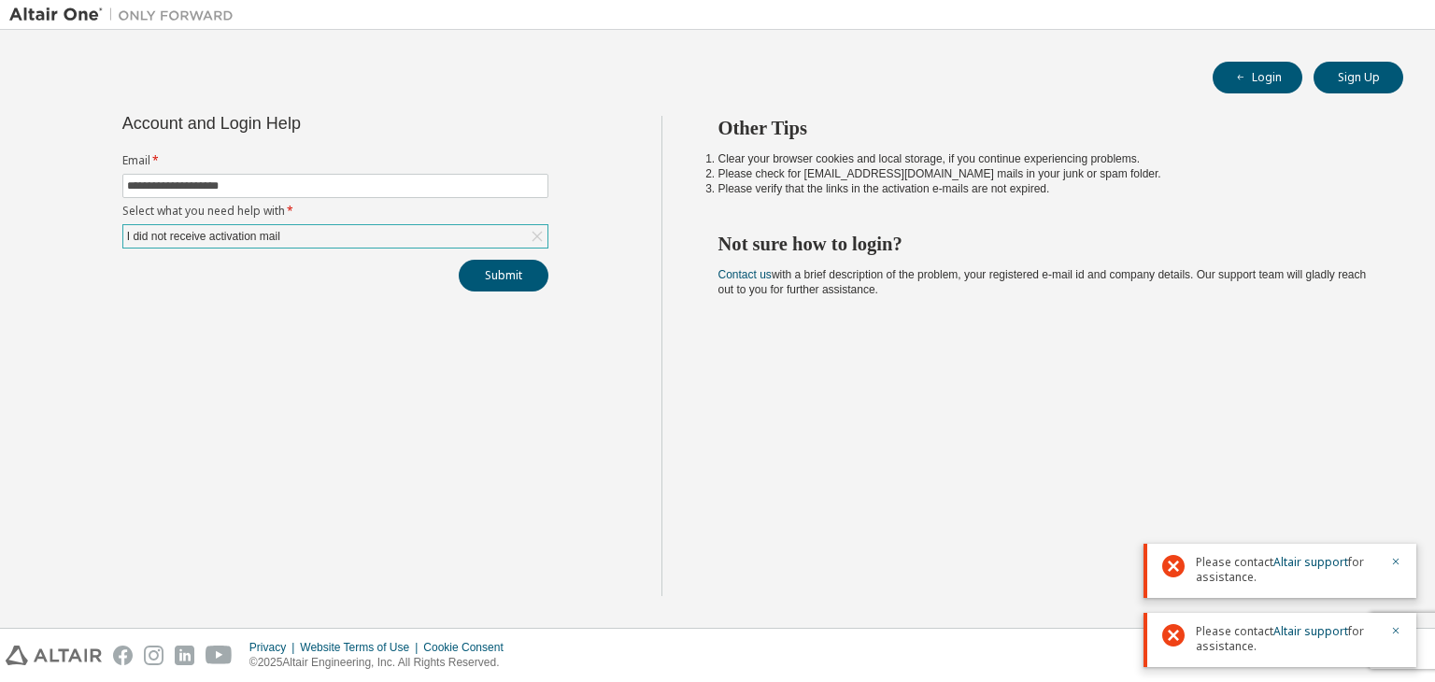
click at [348, 226] on div "I did not receive activation mail" at bounding box center [335, 236] width 424 height 22
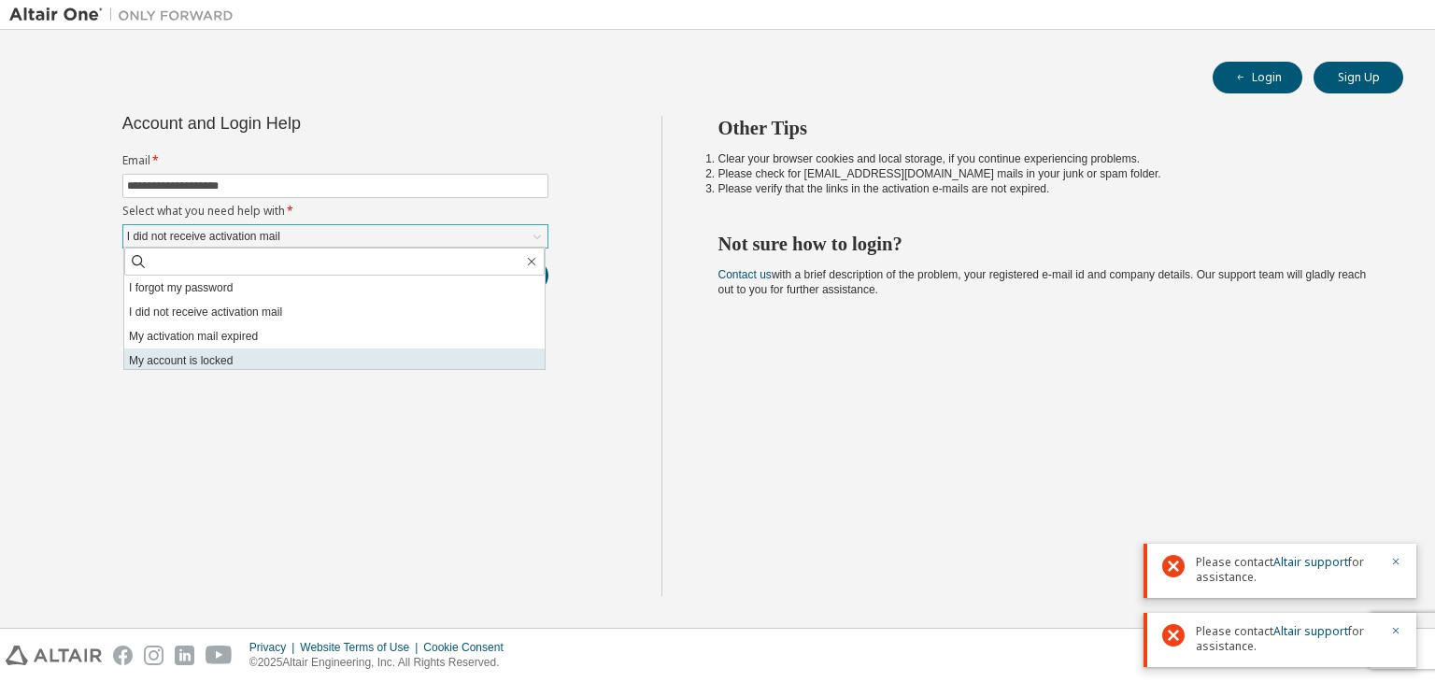
click at [233, 349] on li "My account is locked" at bounding box center [334, 360] width 420 height 24
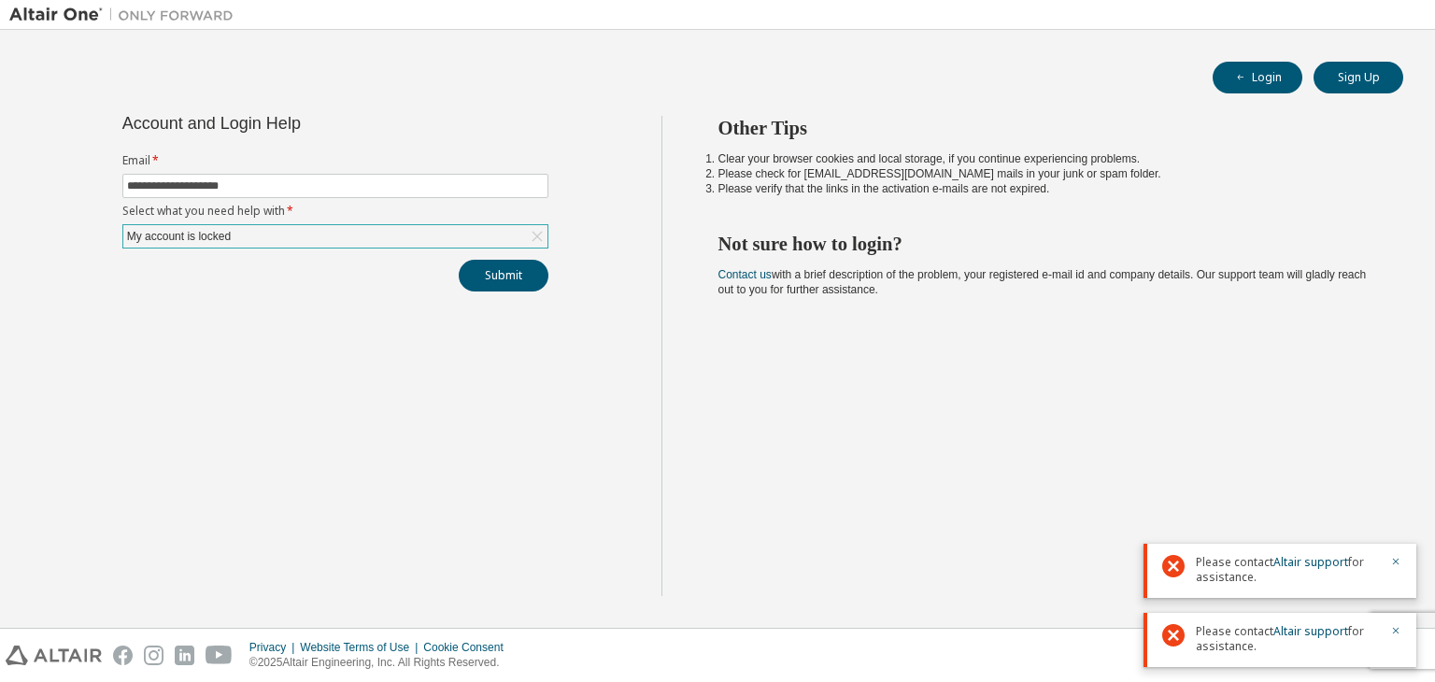
click at [329, 250] on div "**********" at bounding box center [335, 204] width 448 height 176
click at [319, 240] on div "My account is locked" at bounding box center [335, 236] width 424 height 22
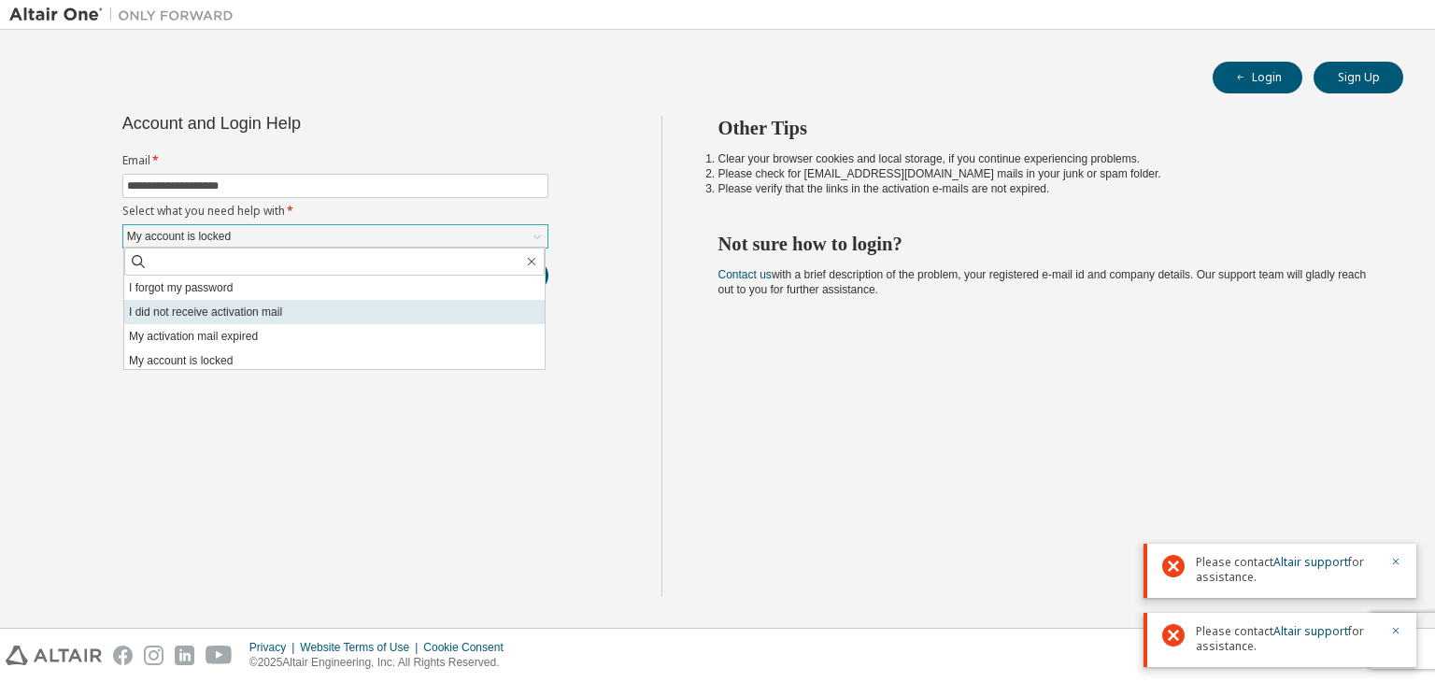
click at [228, 300] on li "I did not receive activation mail" at bounding box center [334, 312] width 420 height 24
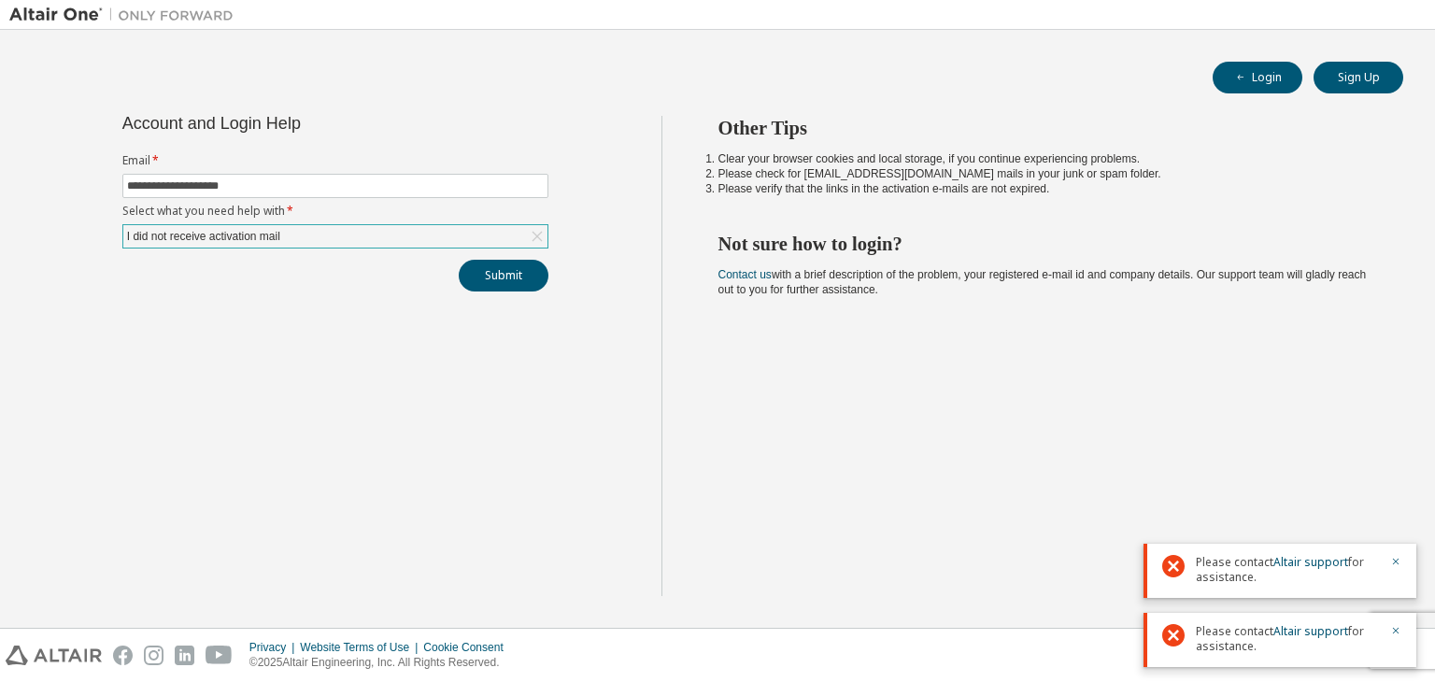
click at [283, 231] on div "I did not receive activation mail" at bounding box center [203, 236] width 159 height 21
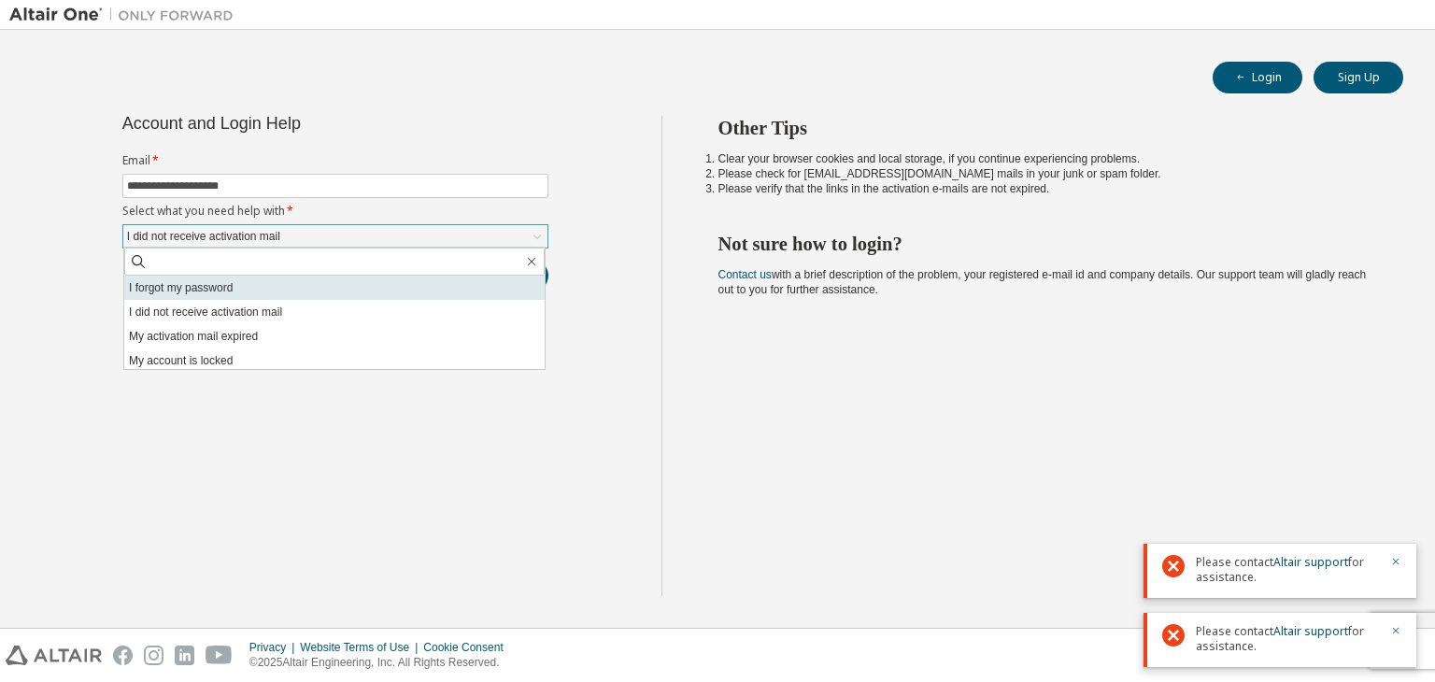
click at [235, 286] on li "I forgot my password" at bounding box center [334, 288] width 420 height 24
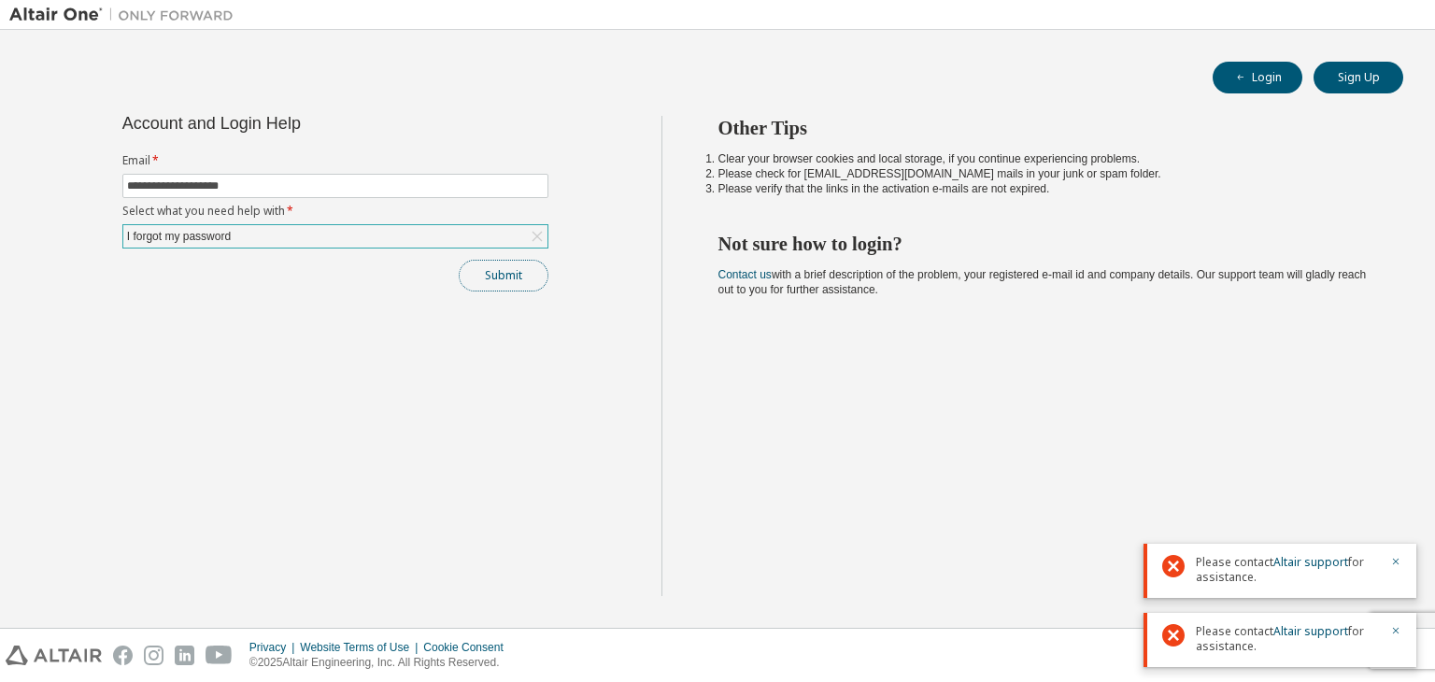
click at [467, 274] on button "Submit" at bounding box center [504, 276] width 90 height 32
